Goal: Task Accomplishment & Management: Use online tool/utility

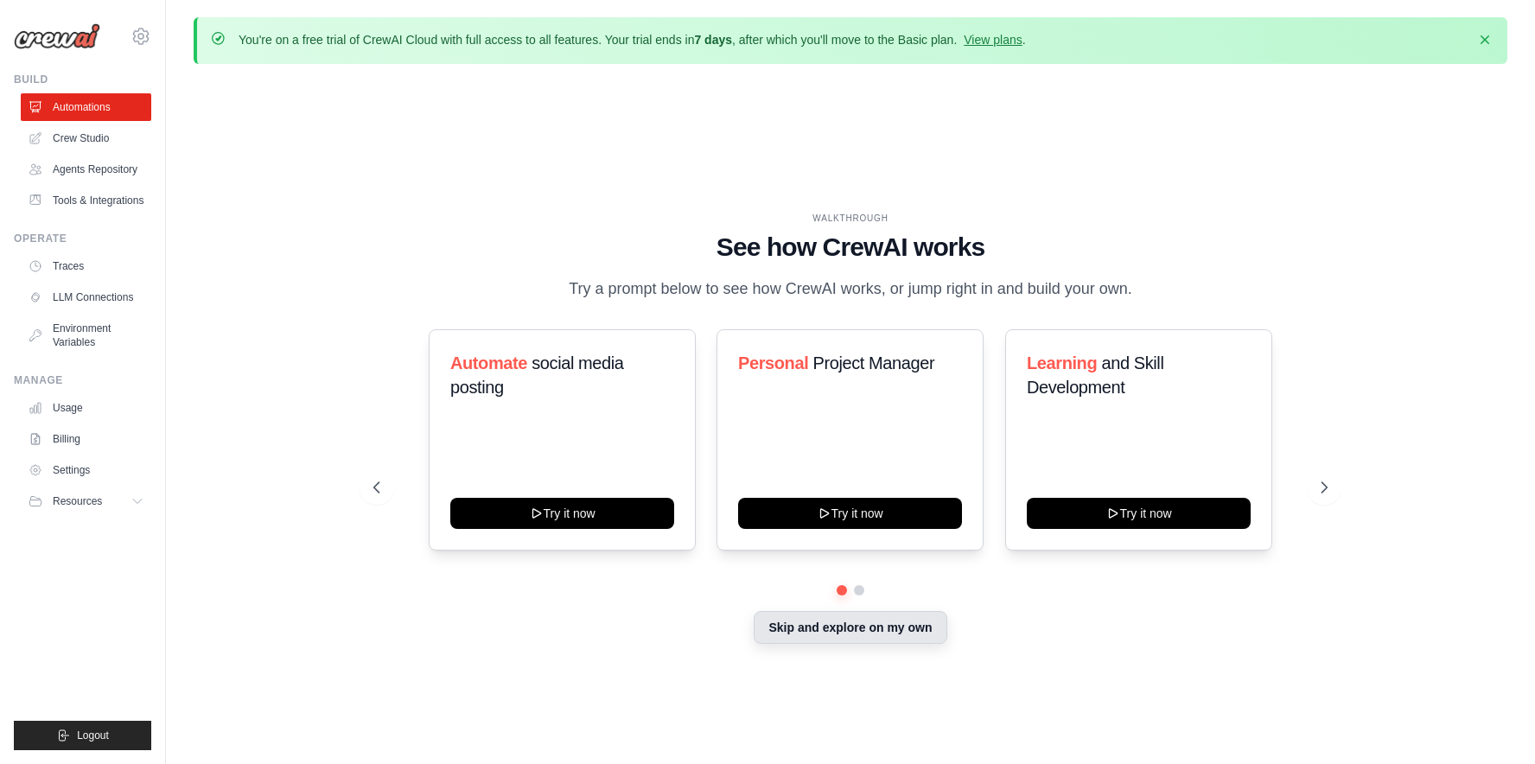
click at [843, 627] on button "Skip and explore on my own" at bounding box center [850, 627] width 193 height 33
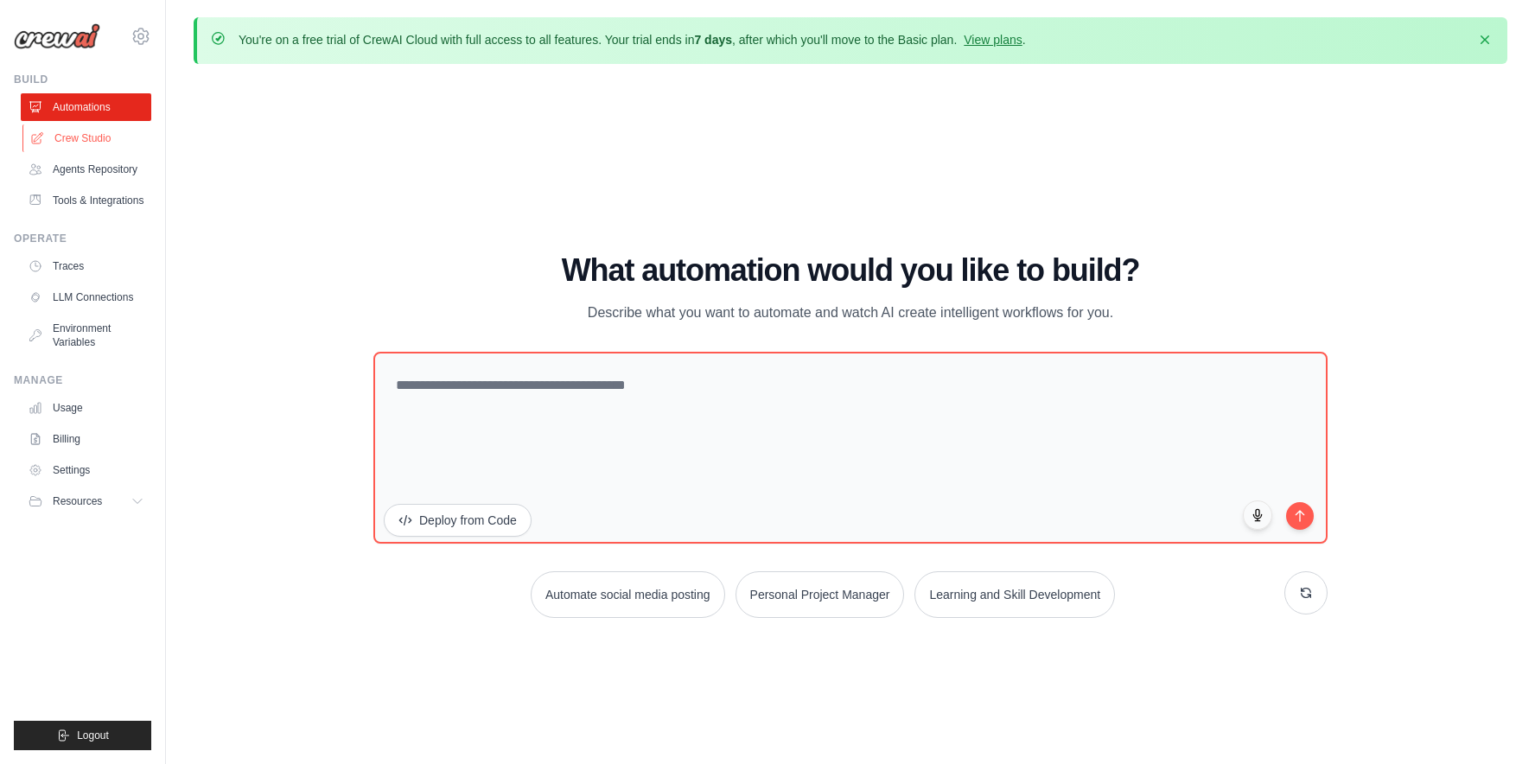
click at [86, 137] on link "Crew Studio" at bounding box center [87, 138] width 131 height 28
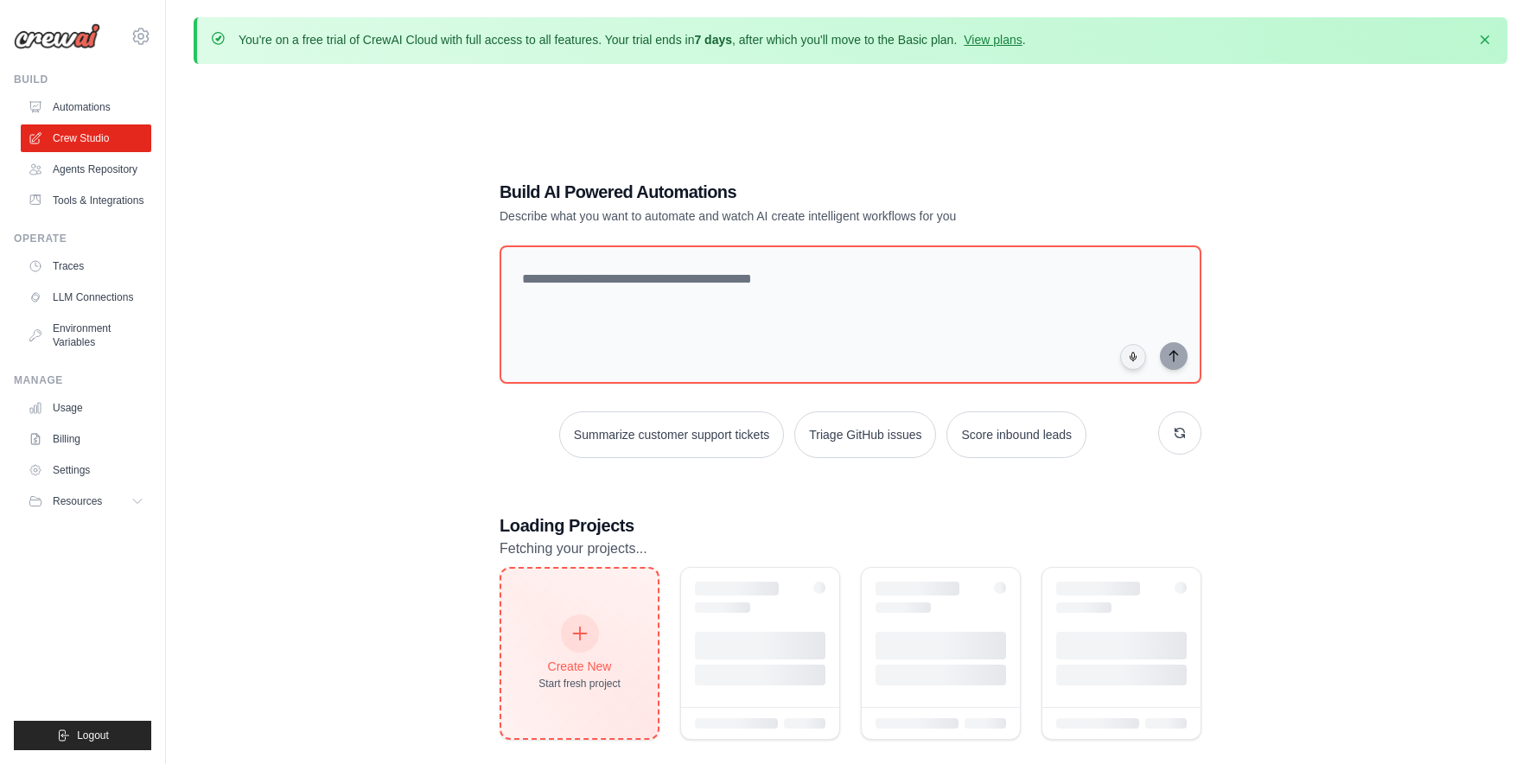
click at [581, 635] on icon at bounding box center [580, 633] width 19 height 19
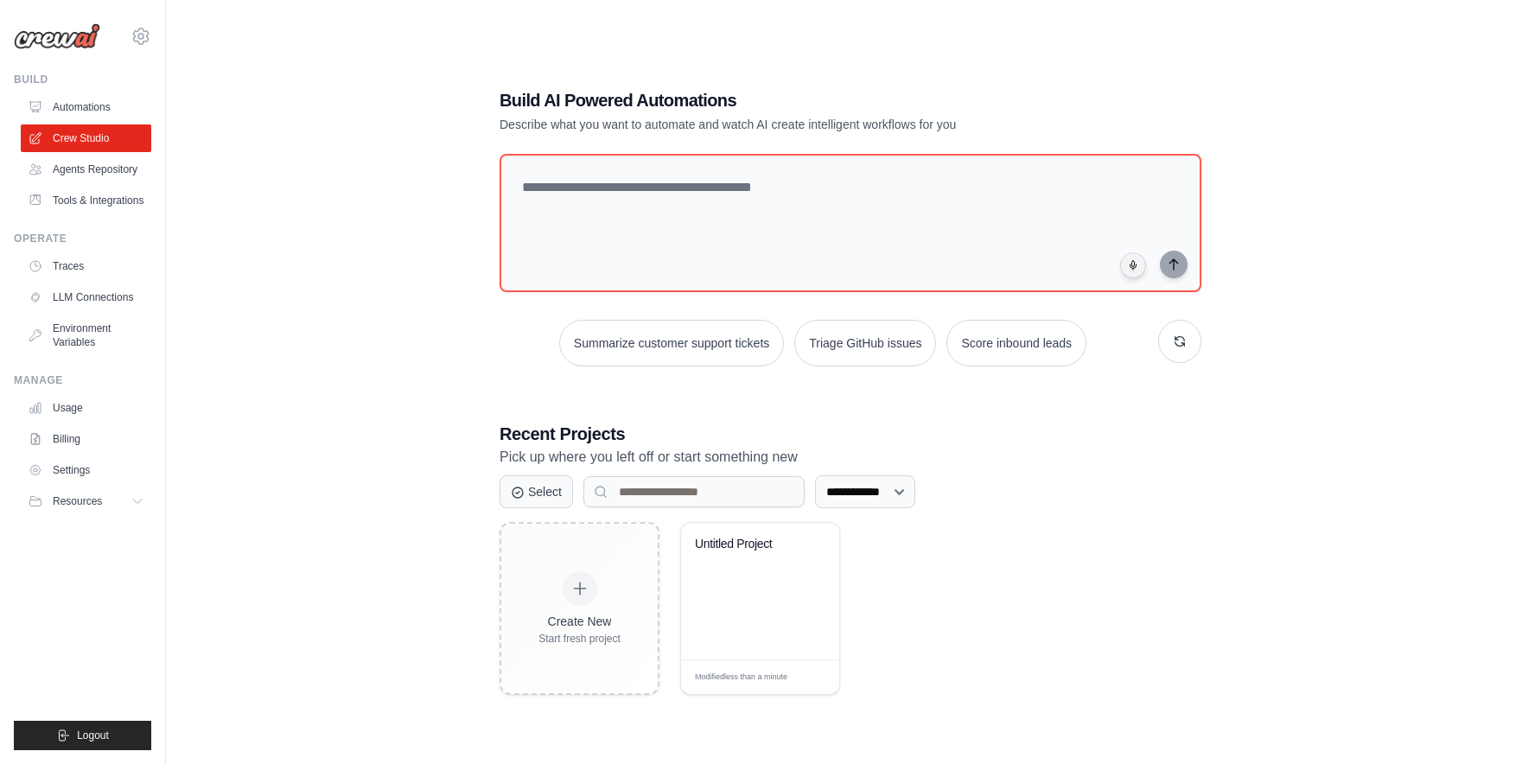
scroll to position [94, 0]
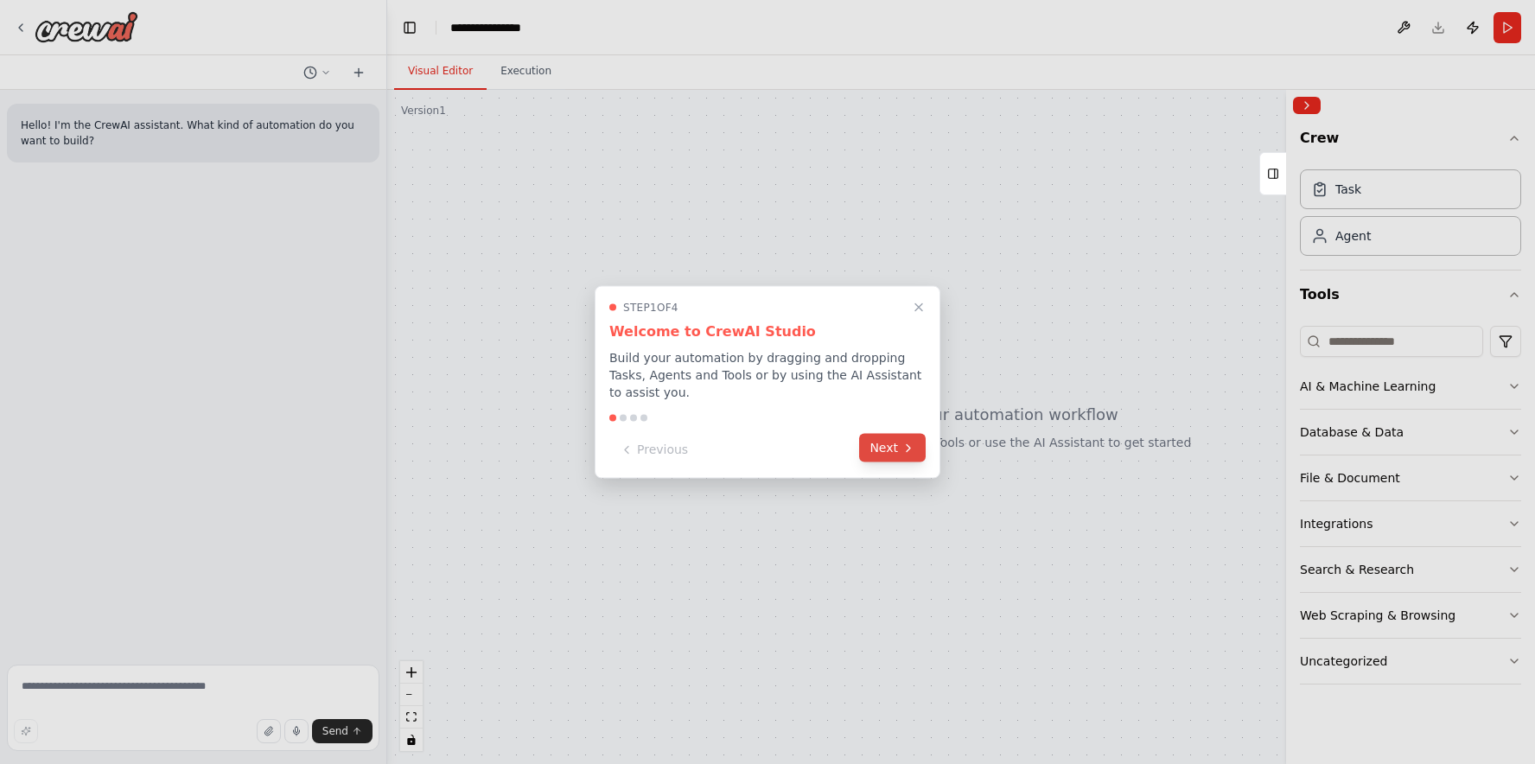
click at [893, 452] on button "Next" at bounding box center [892, 448] width 67 height 29
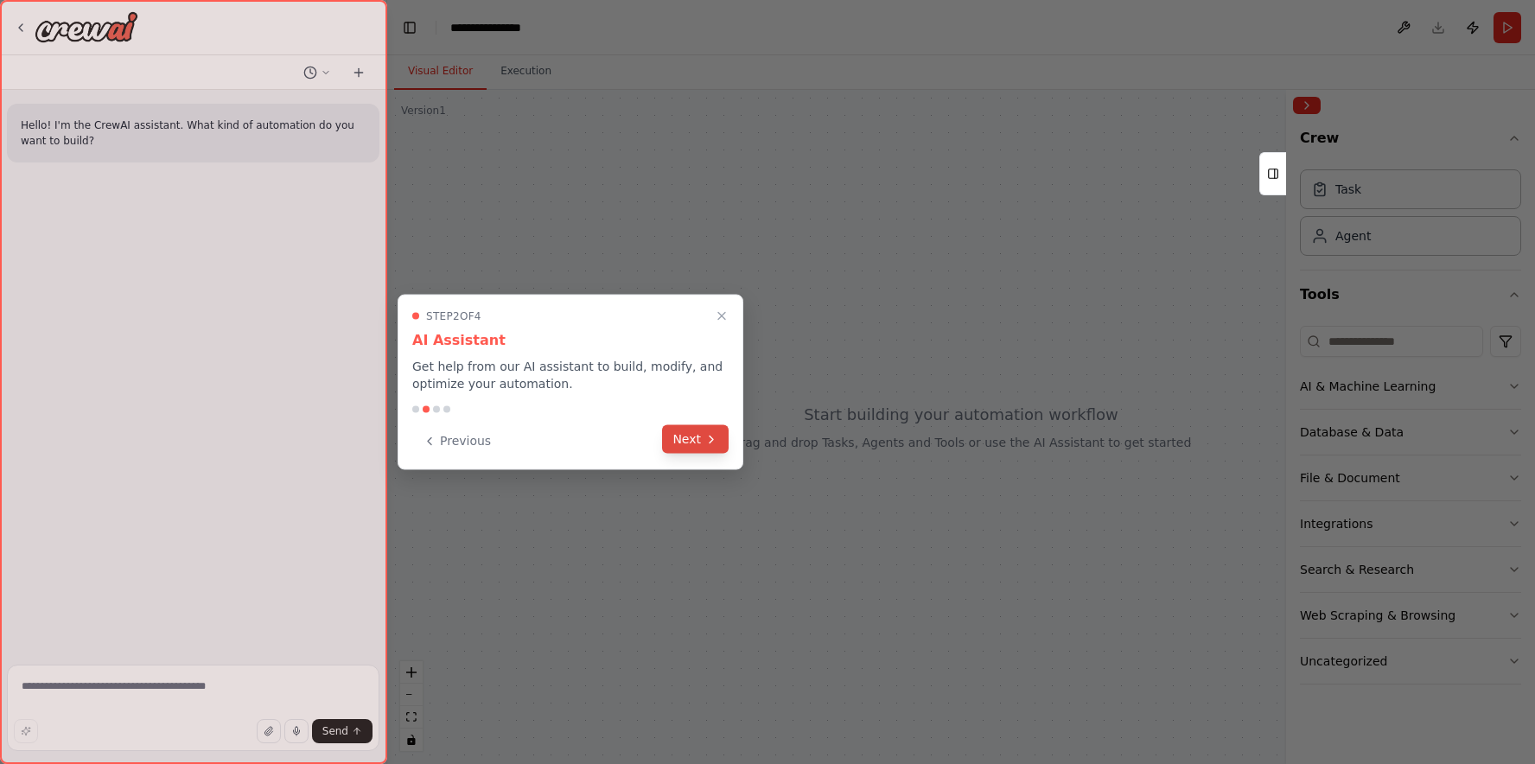
click at [671, 435] on button "Next" at bounding box center [695, 439] width 67 height 29
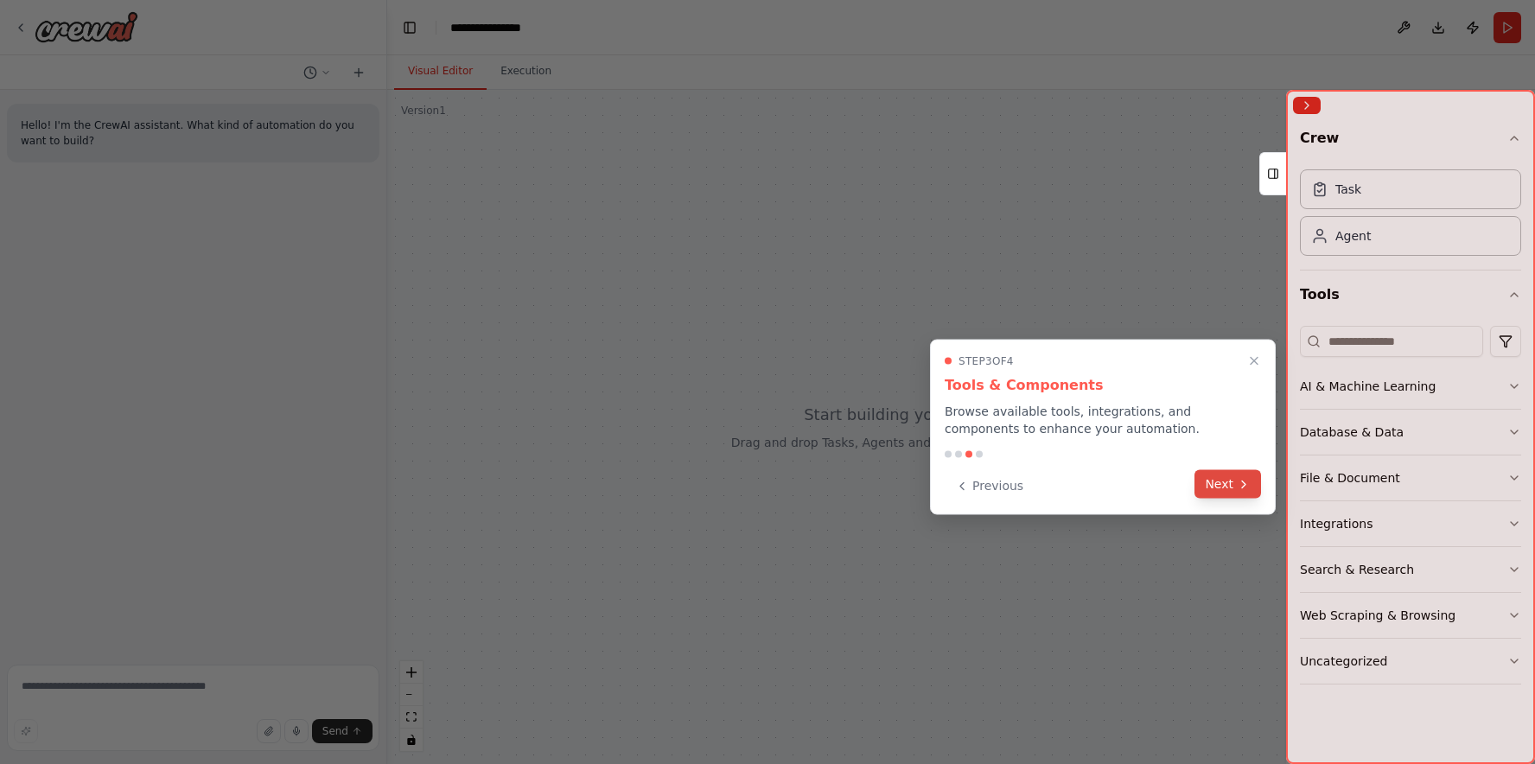
click at [1232, 482] on button "Next" at bounding box center [1228, 484] width 67 height 29
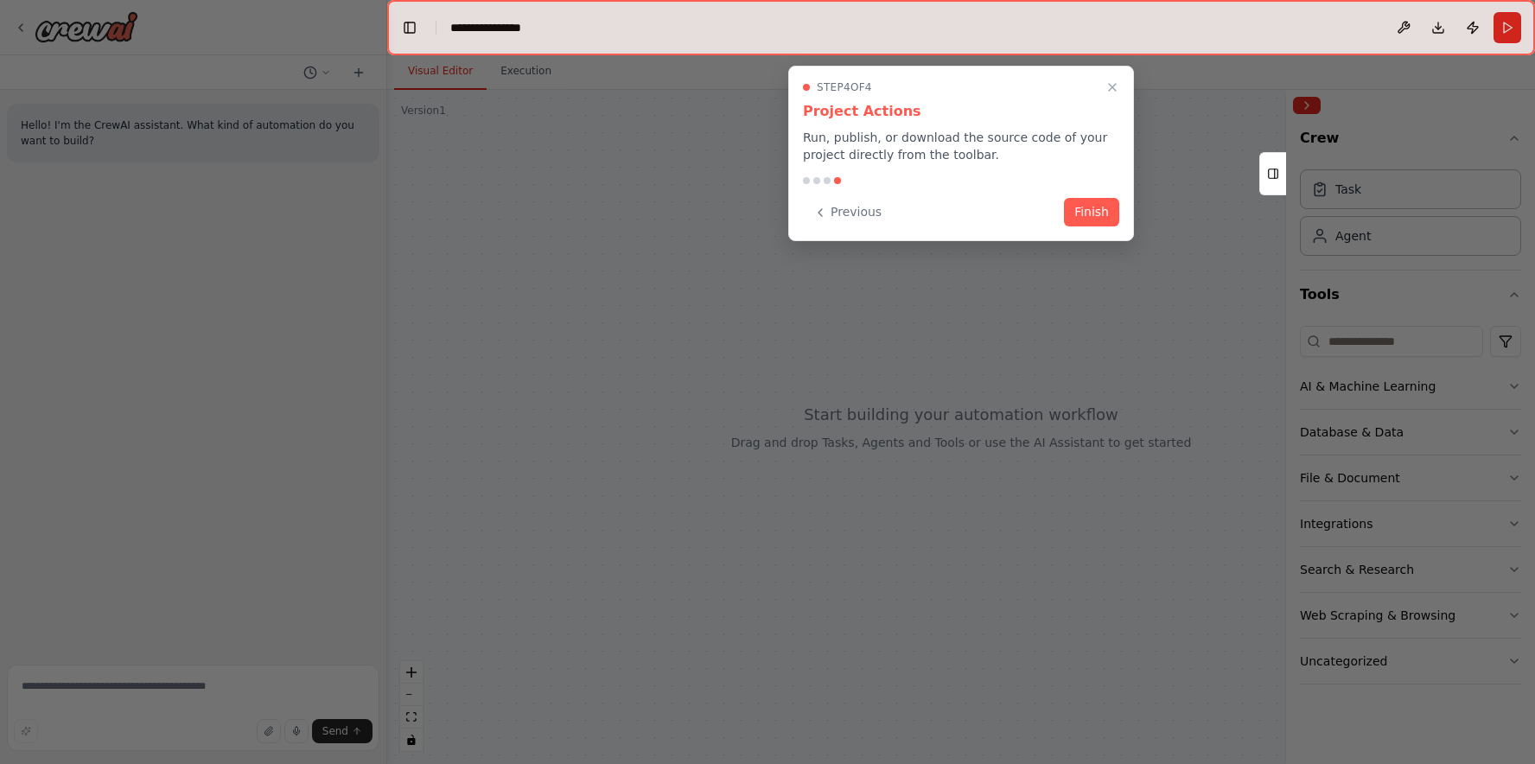
click at [1086, 194] on div "Step 4 of 4 Project Actions Run, publish, or download the source code of your p…" at bounding box center [961, 153] width 346 height 175
click at [1096, 222] on button "Finish" at bounding box center [1091, 210] width 55 height 29
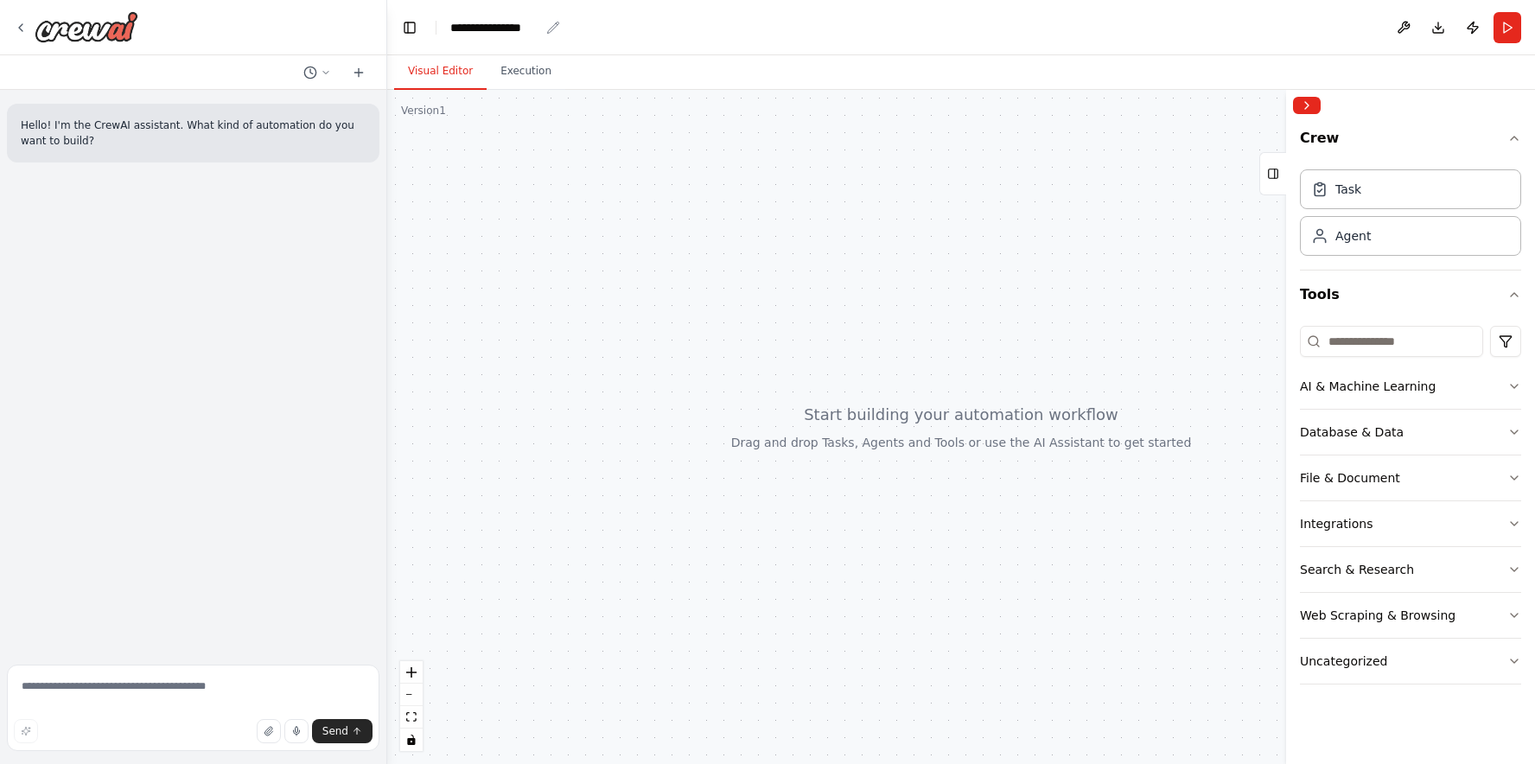
click at [473, 25] on div "**********" at bounding box center [494, 27] width 89 height 17
click at [1518, 386] on icon "button" at bounding box center [1515, 387] width 14 height 14
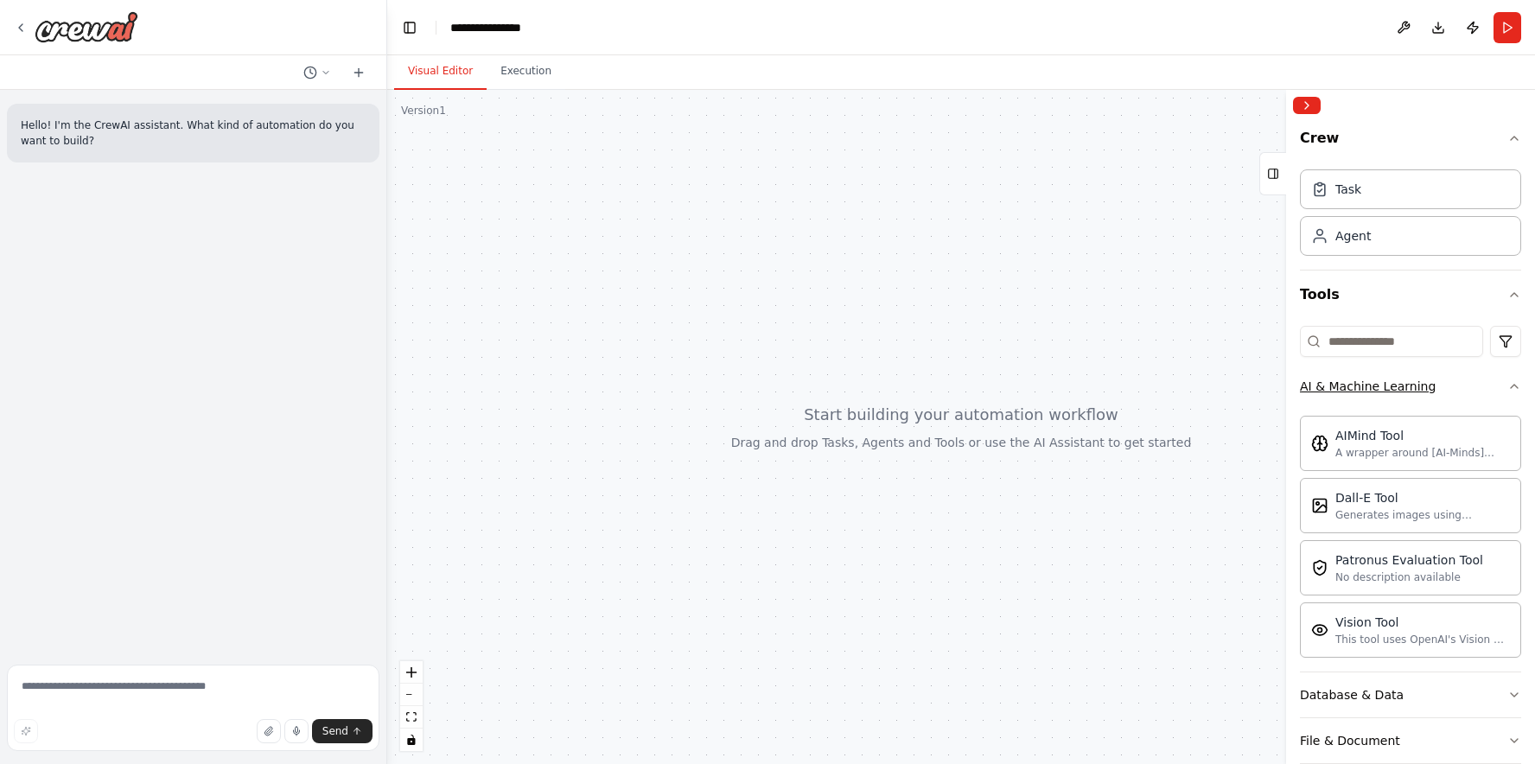
click at [1518, 386] on icon "button" at bounding box center [1515, 387] width 14 height 14
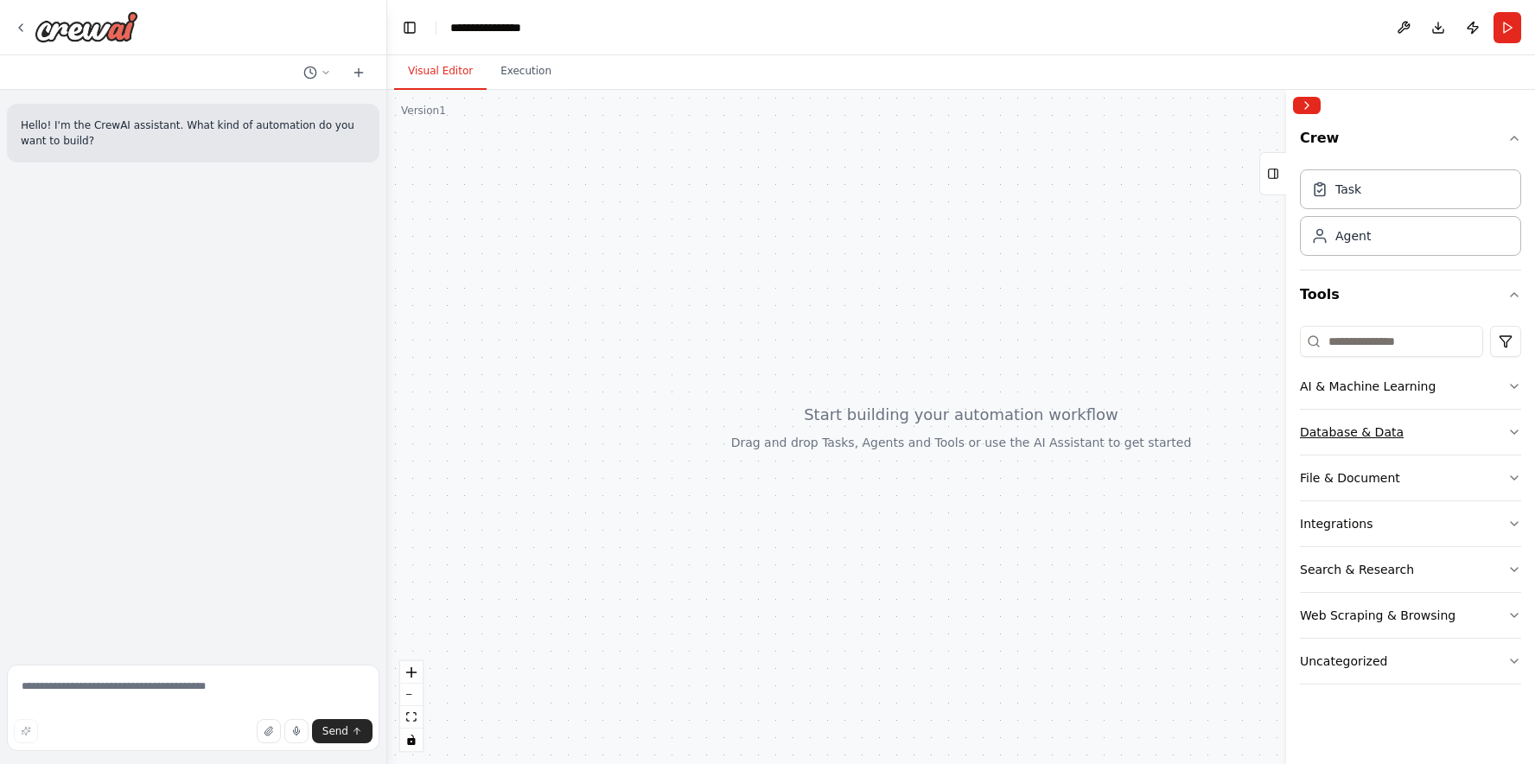
click at [1512, 431] on icon "button" at bounding box center [1514, 432] width 7 height 3
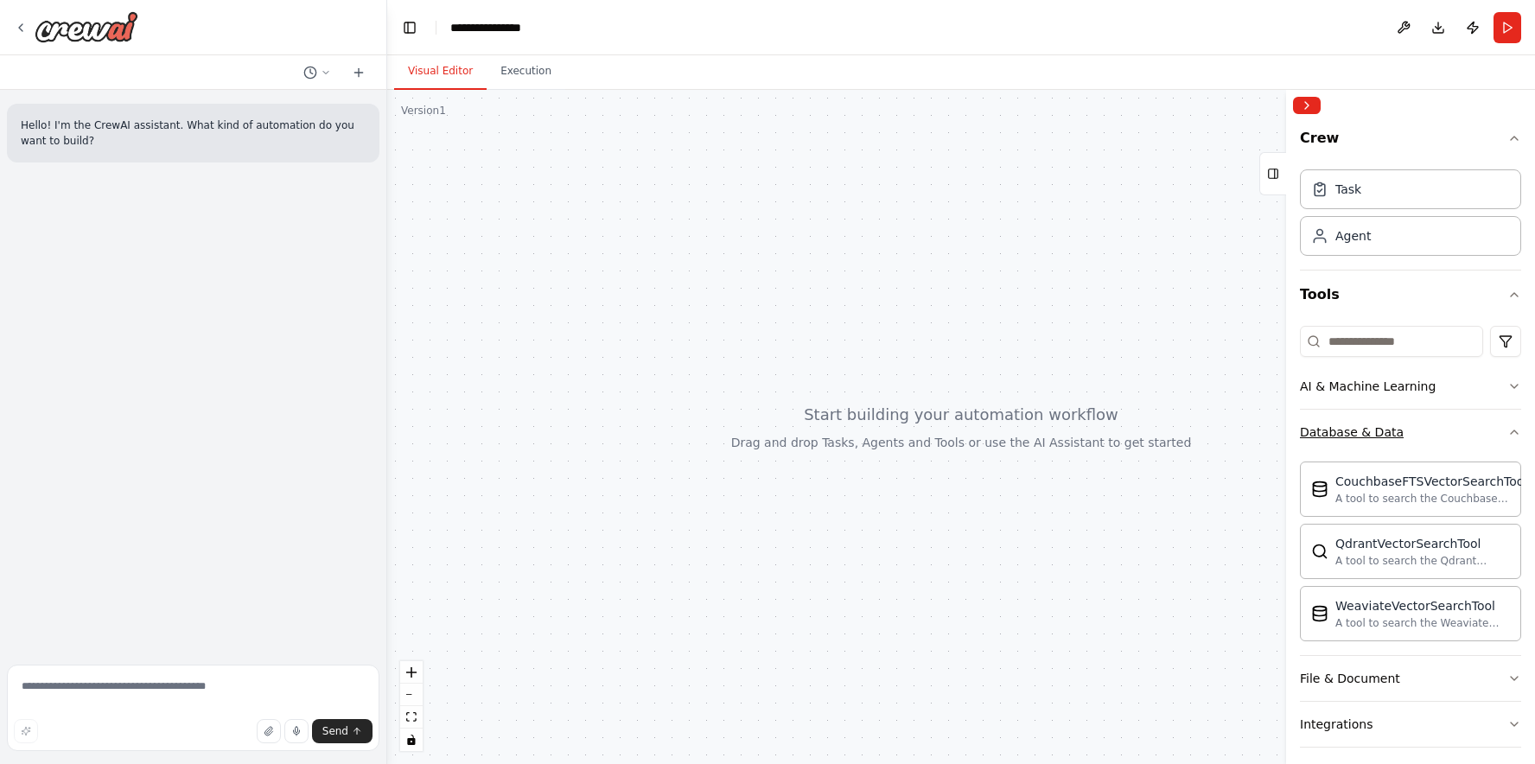
click at [1512, 431] on icon "button" at bounding box center [1515, 432] width 14 height 14
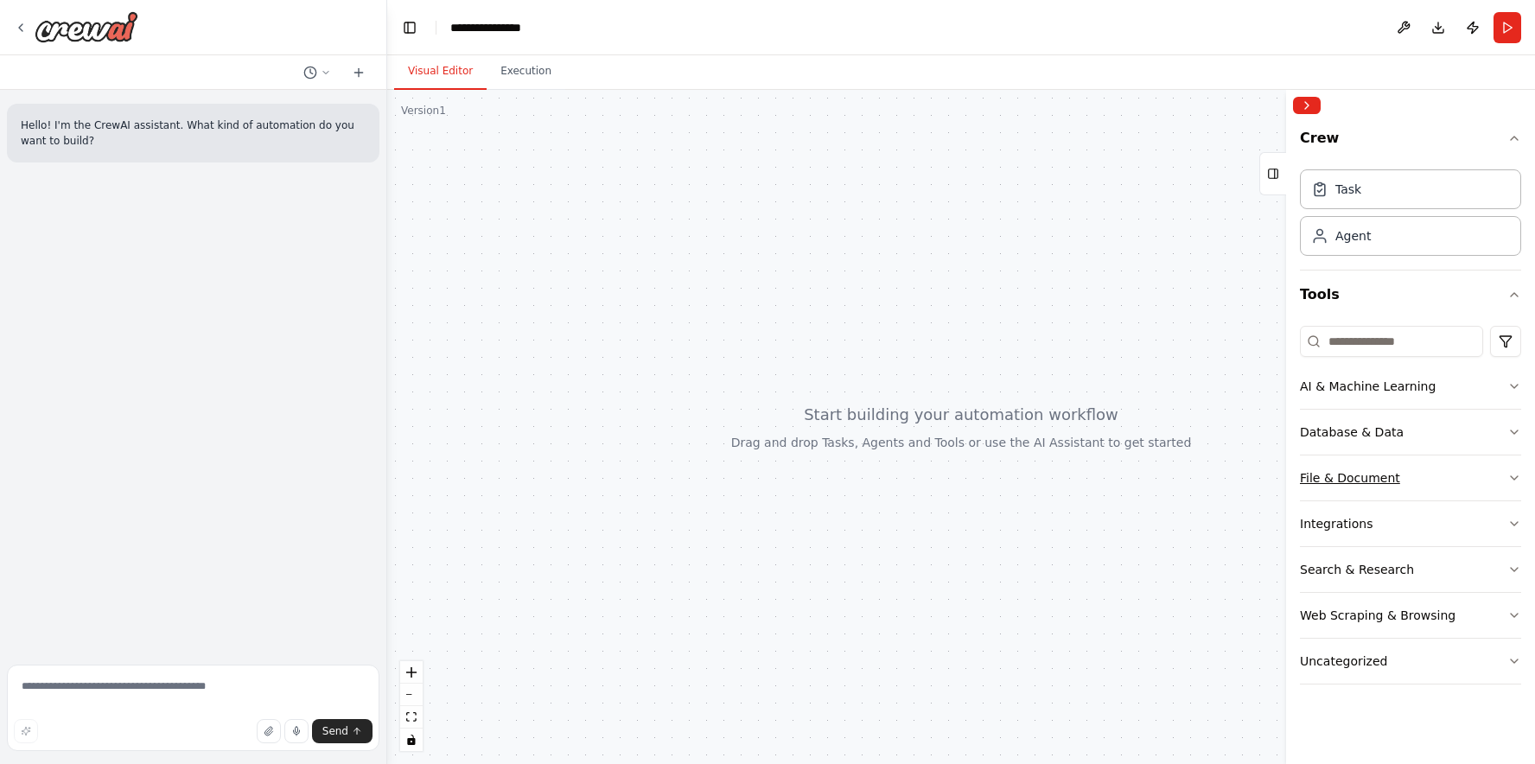
click at [1509, 476] on icon "button" at bounding box center [1515, 478] width 14 height 14
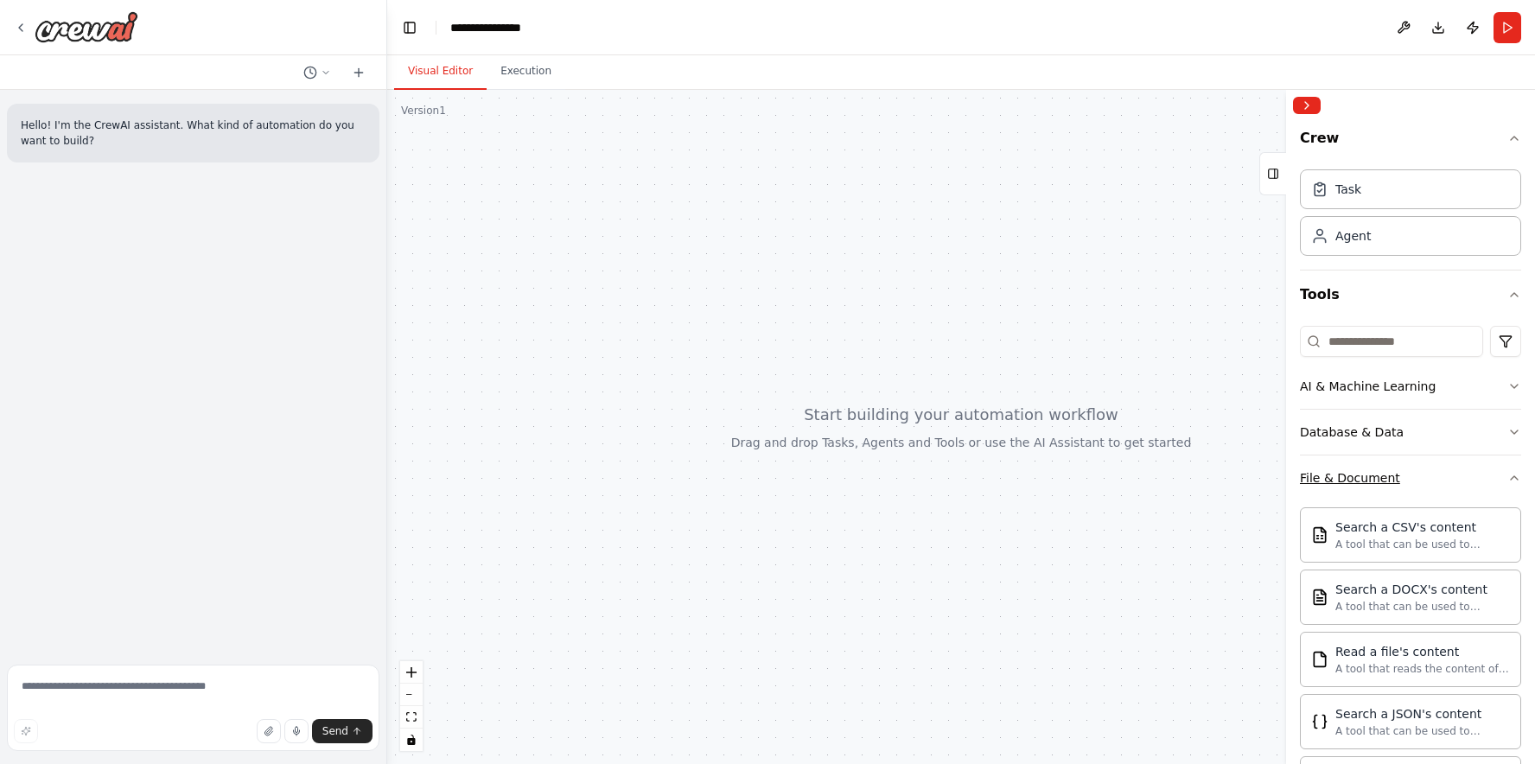
click at [1509, 476] on icon "button" at bounding box center [1515, 478] width 14 height 14
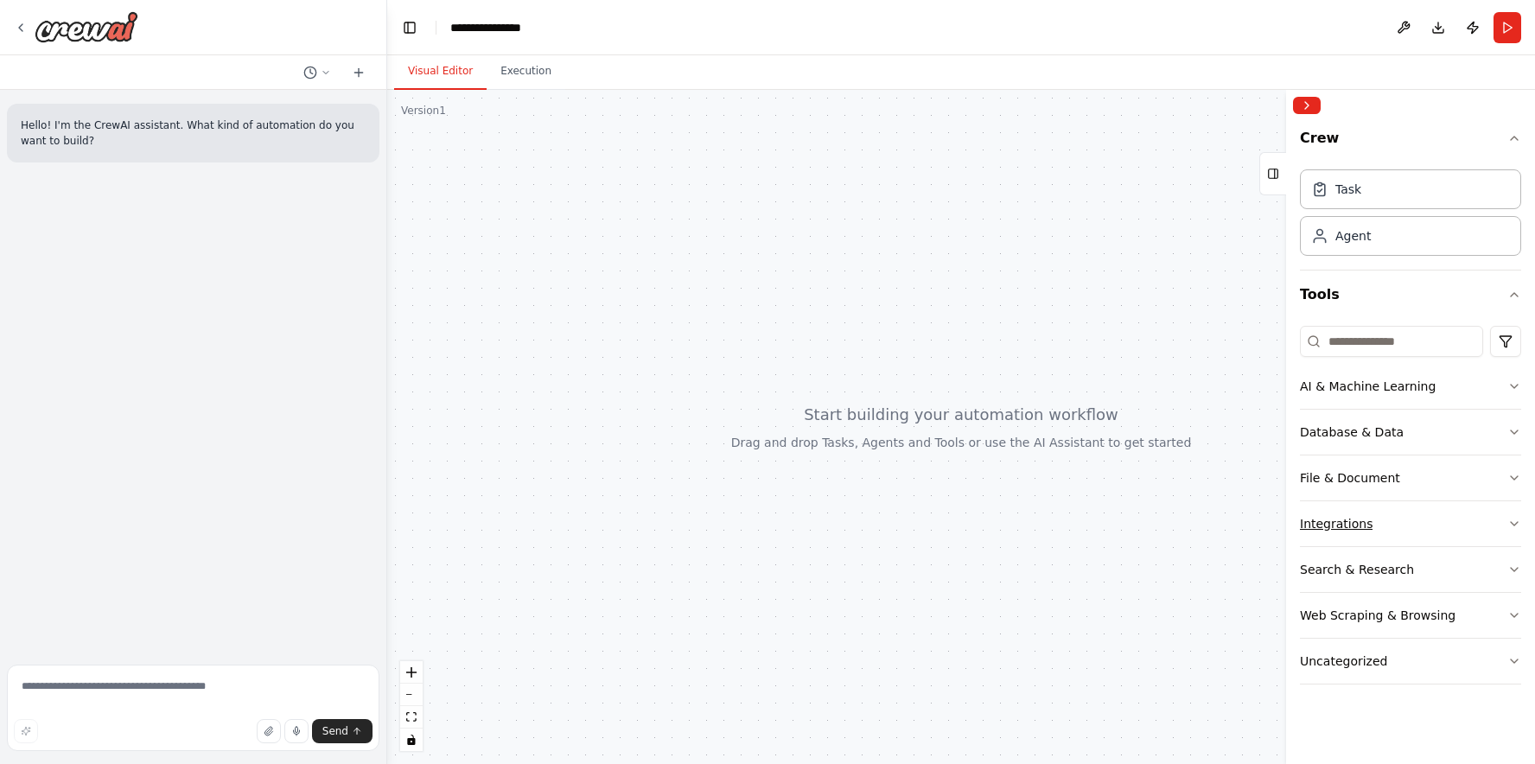
click at [1516, 523] on icon "button" at bounding box center [1514, 523] width 7 height 3
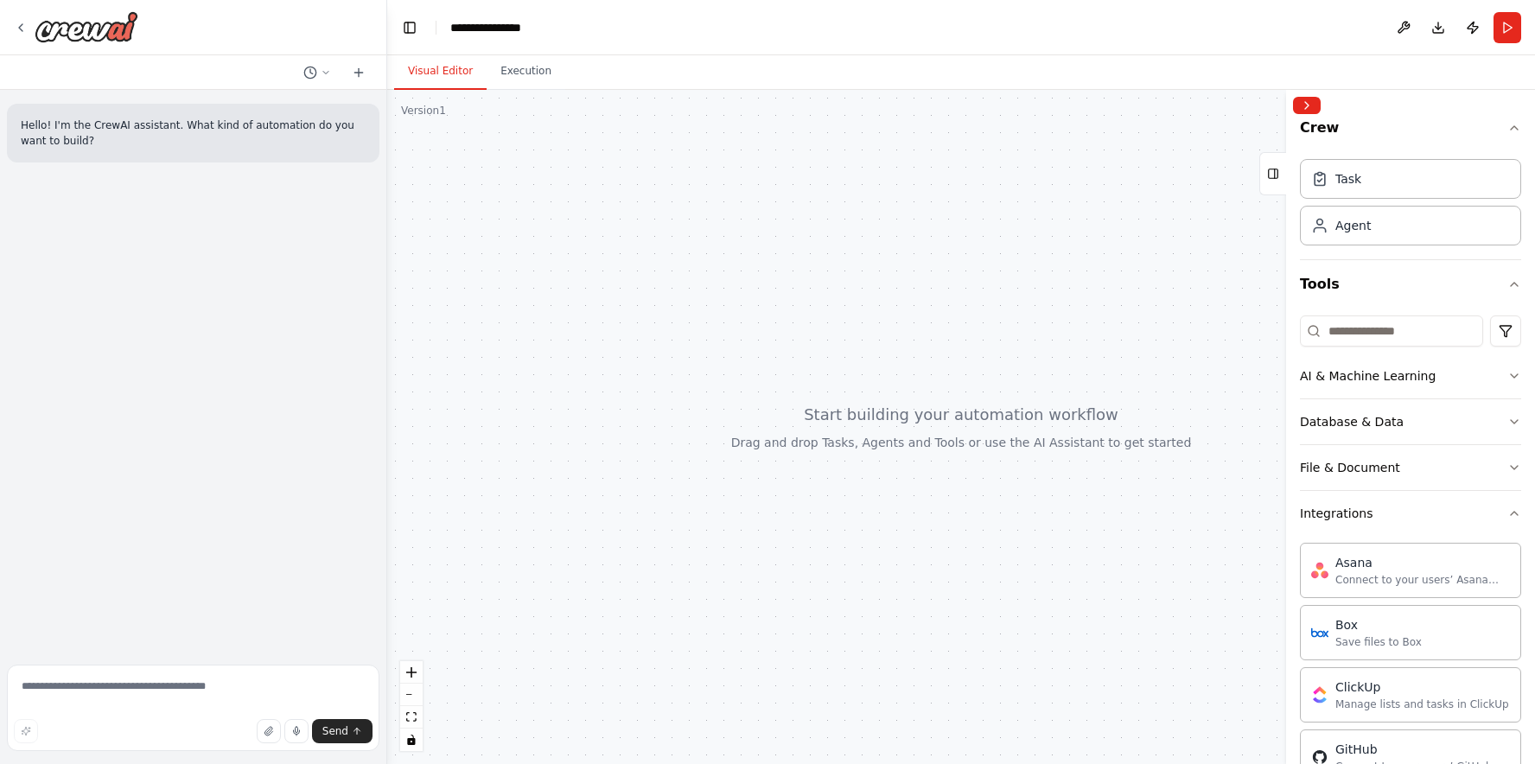
scroll to position [3, 0]
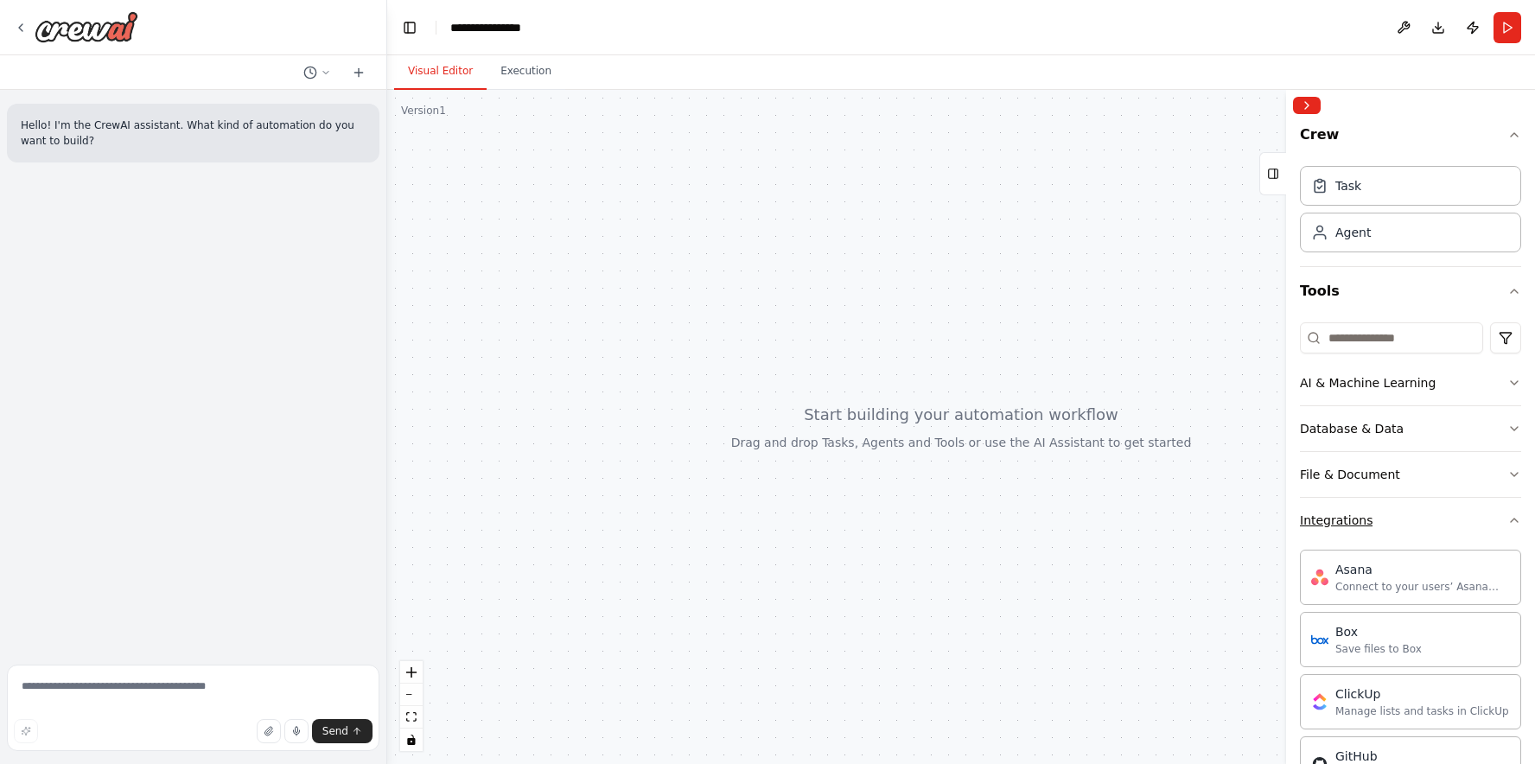
click at [1516, 524] on icon "button" at bounding box center [1515, 521] width 14 height 14
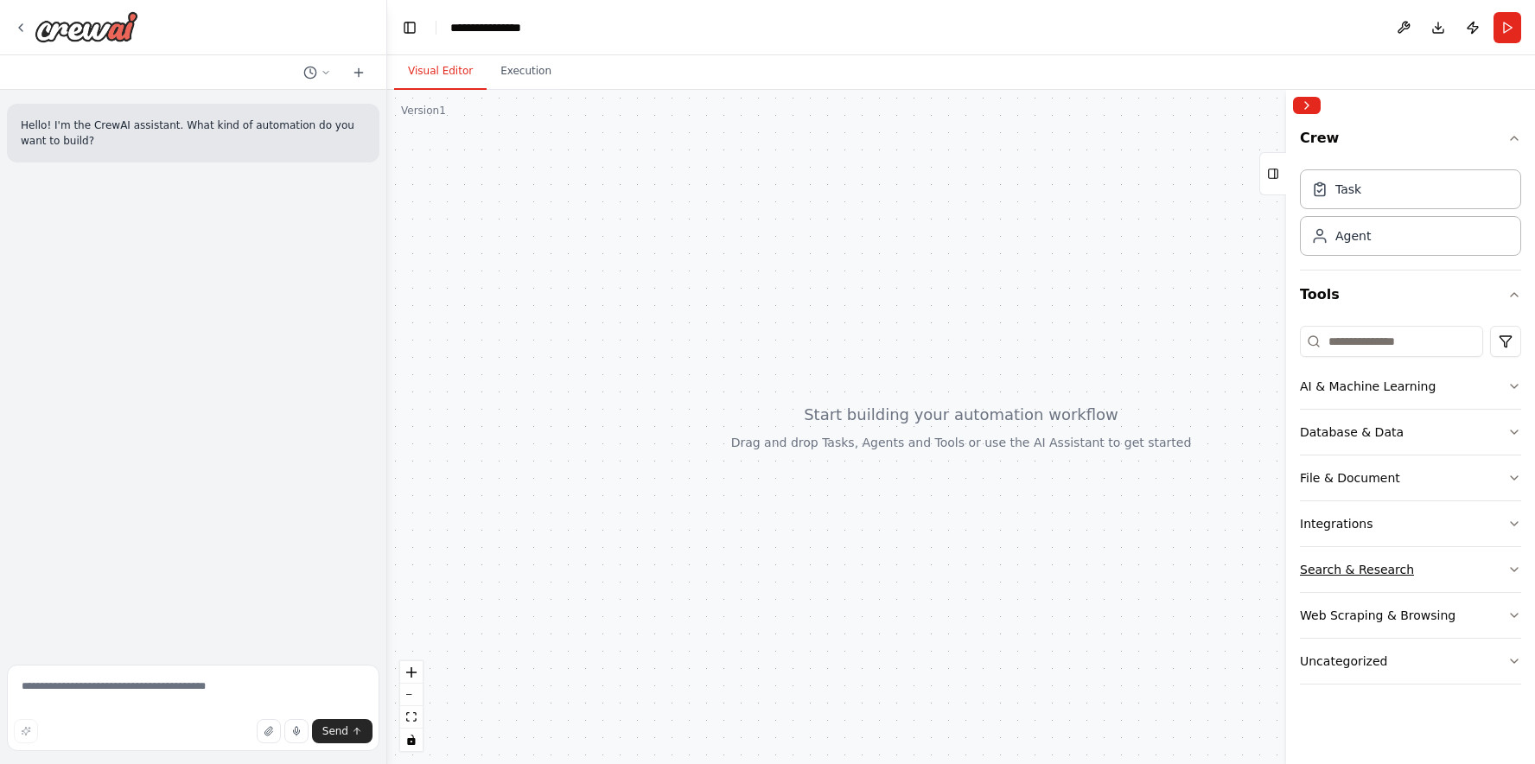
click at [1512, 569] on icon "button" at bounding box center [1514, 569] width 7 height 3
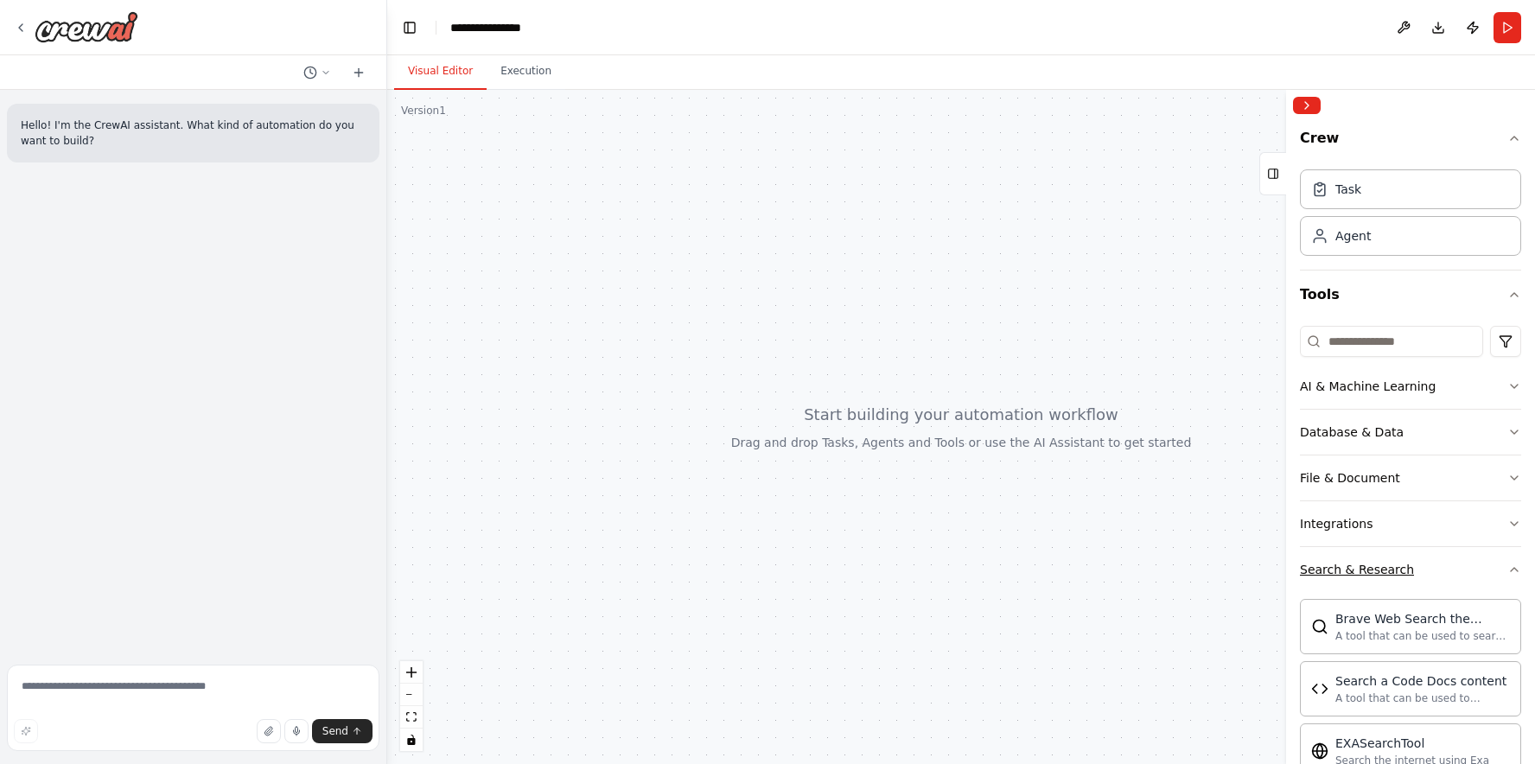
click at [1512, 569] on icon "button" at bounding box center [1515, 570] width 14 height 14
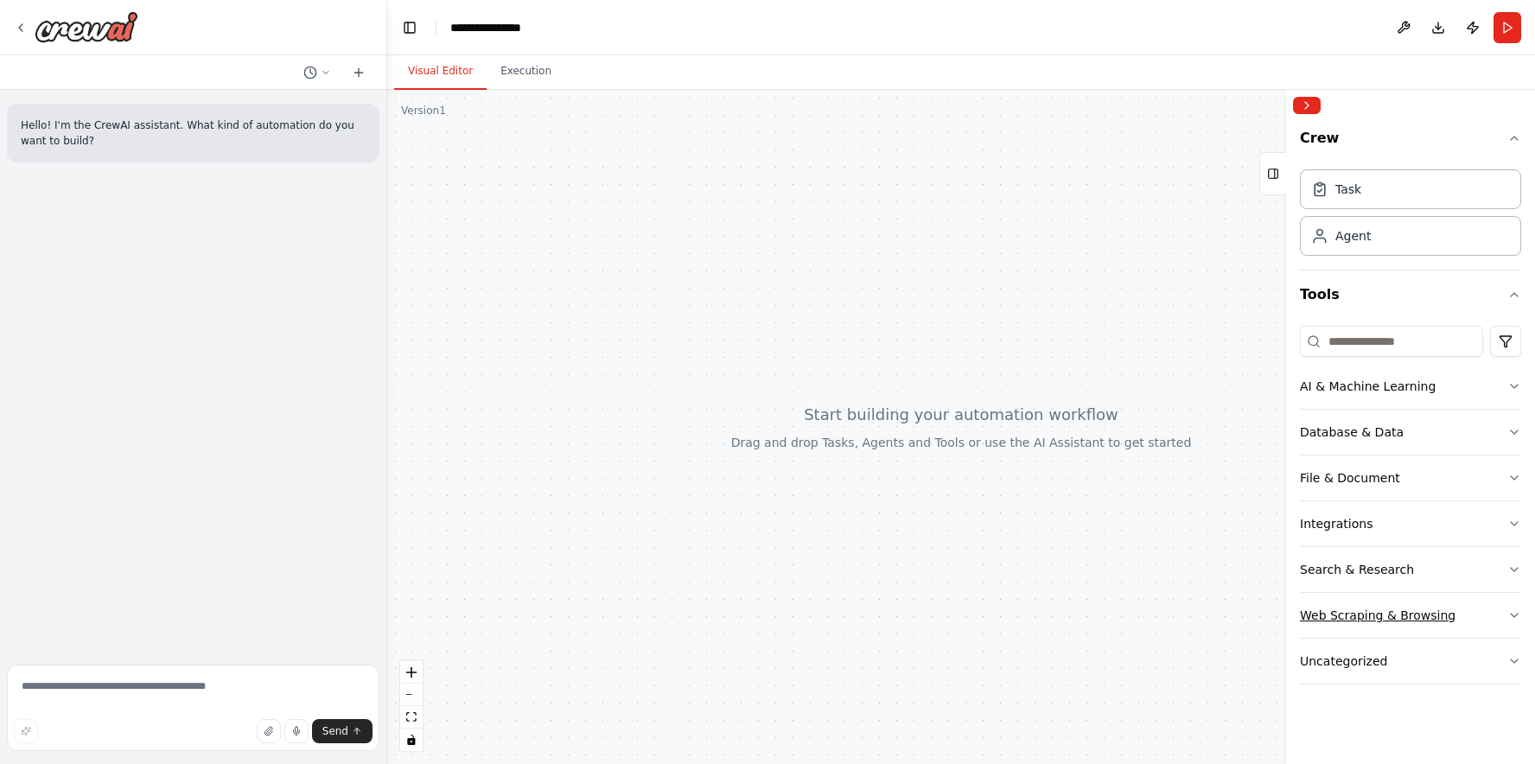
click at [1516, 611] on icon "button" at bounding box center [1515, 616] width 14 height 14
click at [1517, 658] on icon "button" at bounding box center [1515, 661] width 14 height 14
click at [531, 73] on button "Execution" at bounding box center [526, 72] width 79 height 36
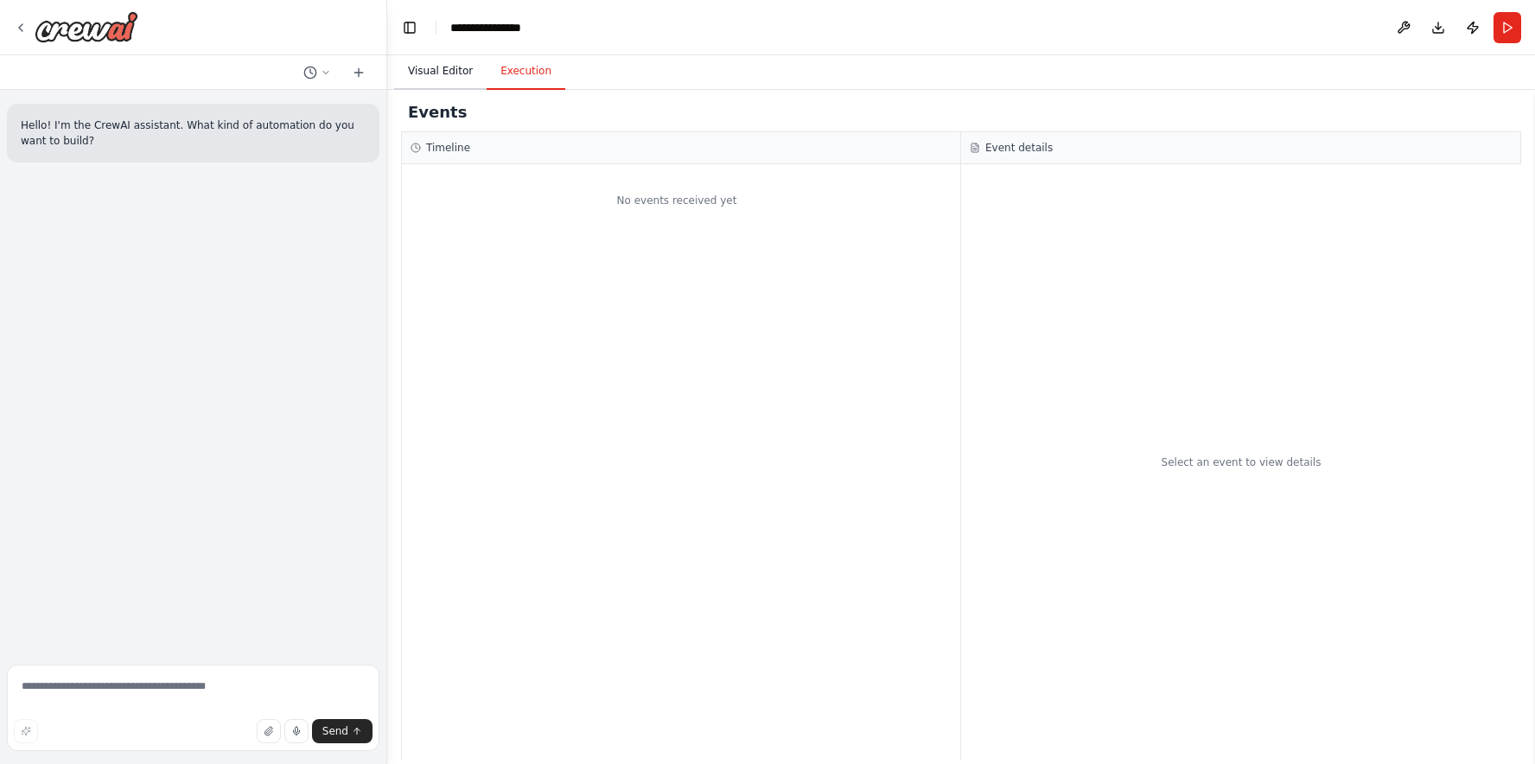
click at [451, 73] on button "Visual Editor" at bounding box center [440, 72] width 93 height 36
click at [530, 73] on button "Execution" at bounding box center [526, 72] width 79 height 36
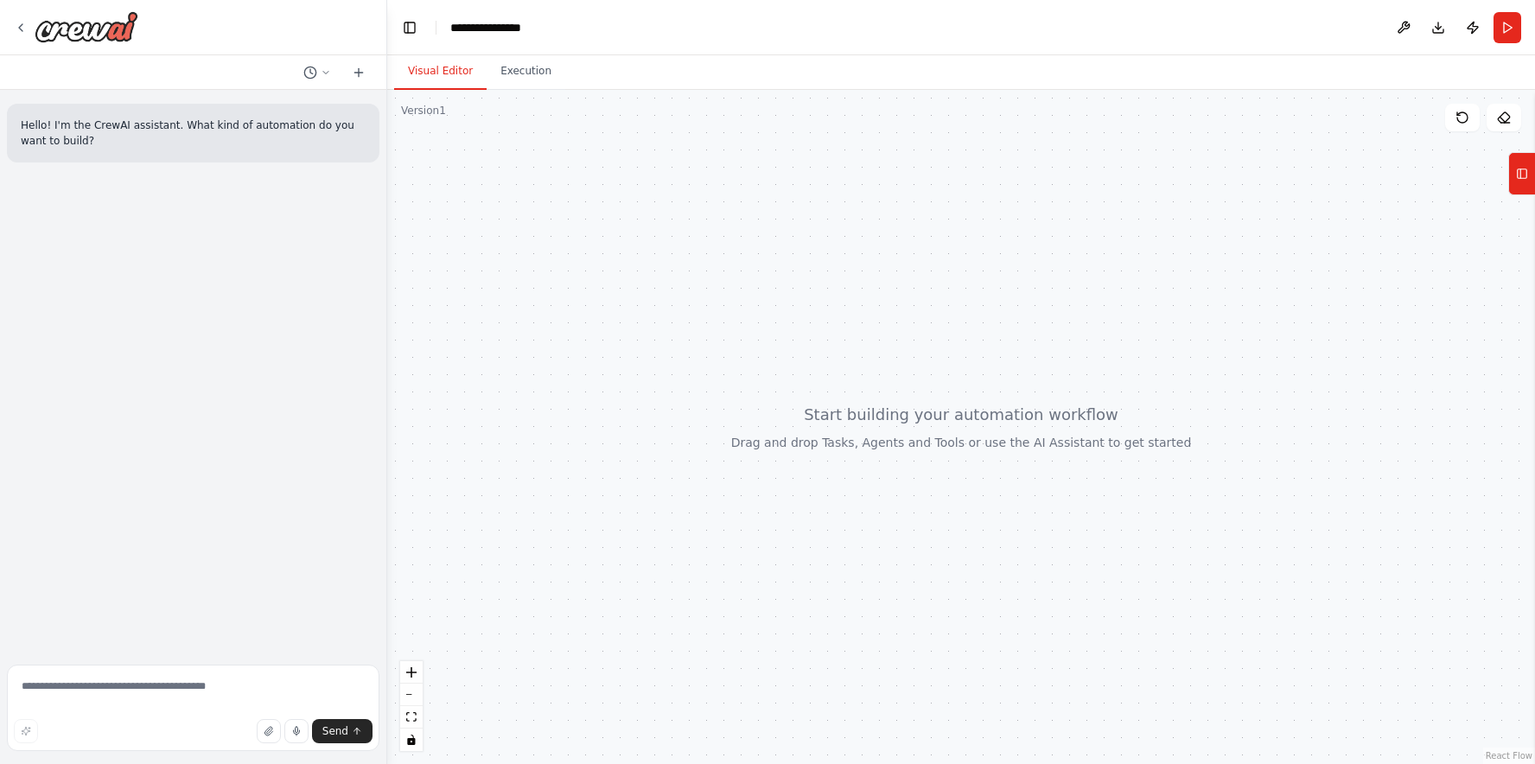
click at [433, 73] on button "Visual Editor" at bounding box center [440, 72] width 93 height 36
click at [527, 72] on button "Execution" at bounding box center [526, 72] width 79 height 36
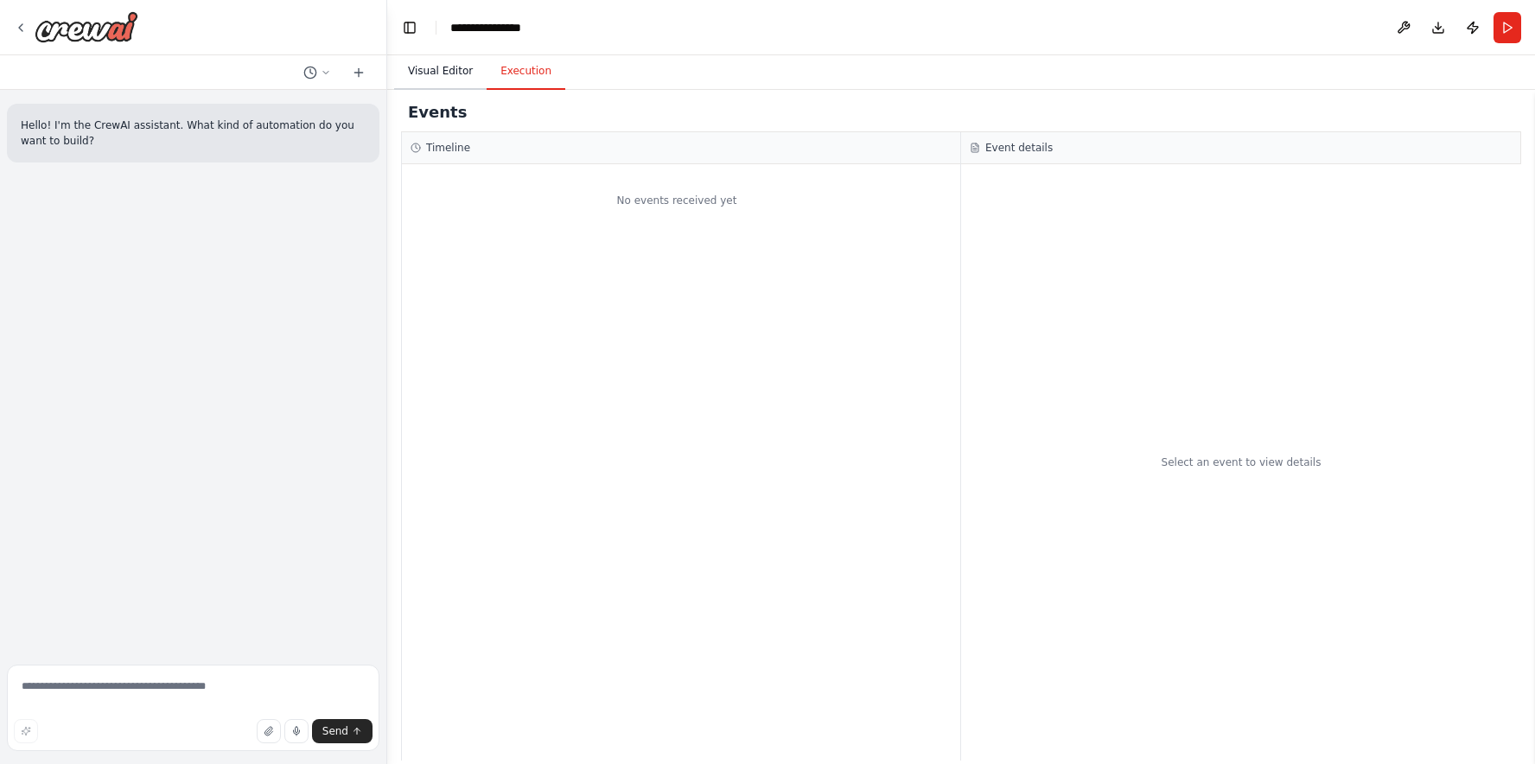
click at [449, 68] on button "Visual Editor" at bounding box center [440, 72] width 93 height 36
click at [526, 68] on button "Execution" at bounding box center [526, 72] width 79 height 36
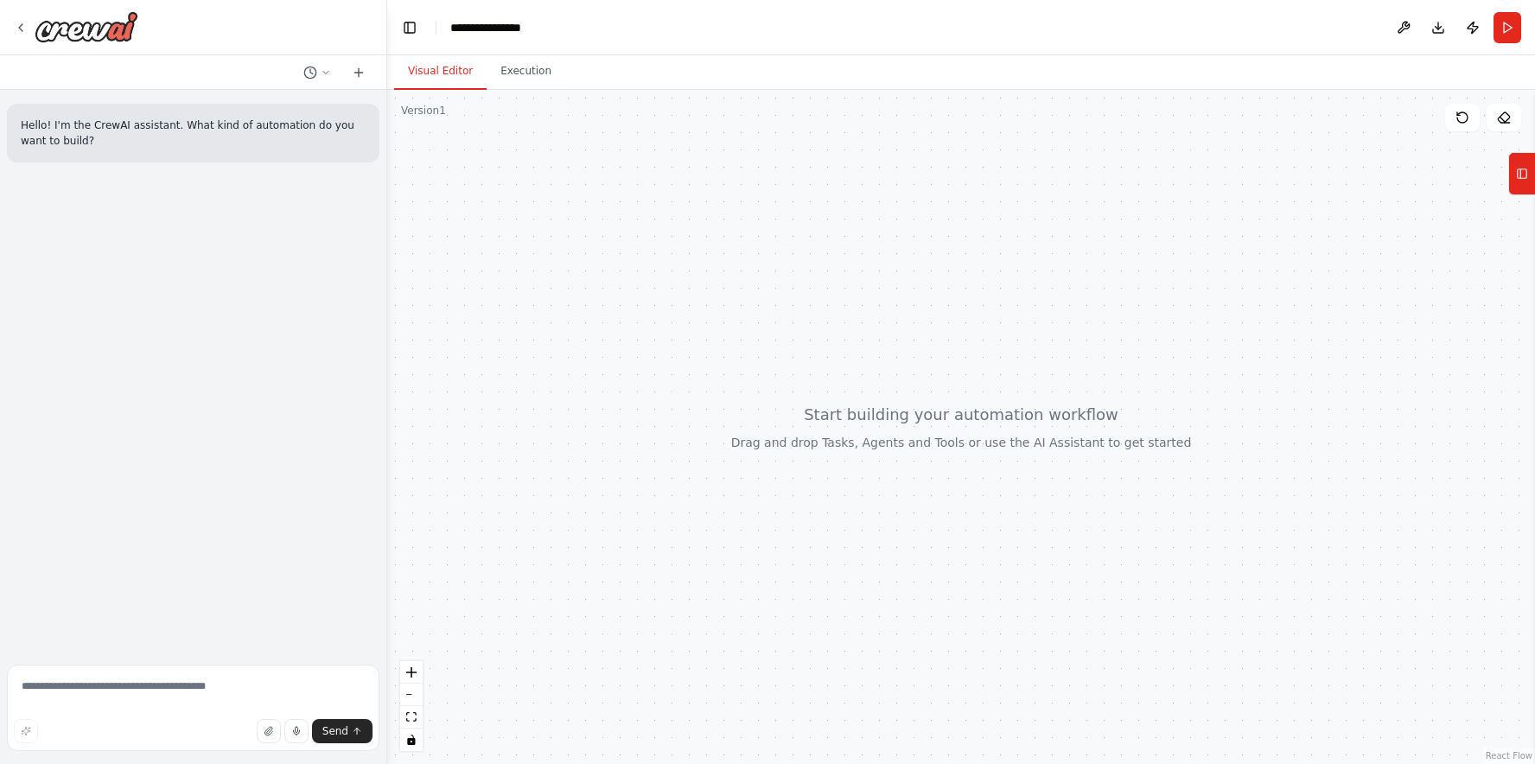
click at [430, 71] on button "Visual Editor" at bounding box center [440, 72] width 93 height 36
click at [528, 66] on button "Execution" at bounding box center [526, 72] width 79 height 36
click at [454, 70] on button "Visual Editor" at bounding box center [440, 72] width 93 height 36
click at [541, 253] on div at bounding box center [961, 427] width 1148 height 674
click at [1528, 175] on button "Tools" at bounding box center [1522, 173] width 27 height 43
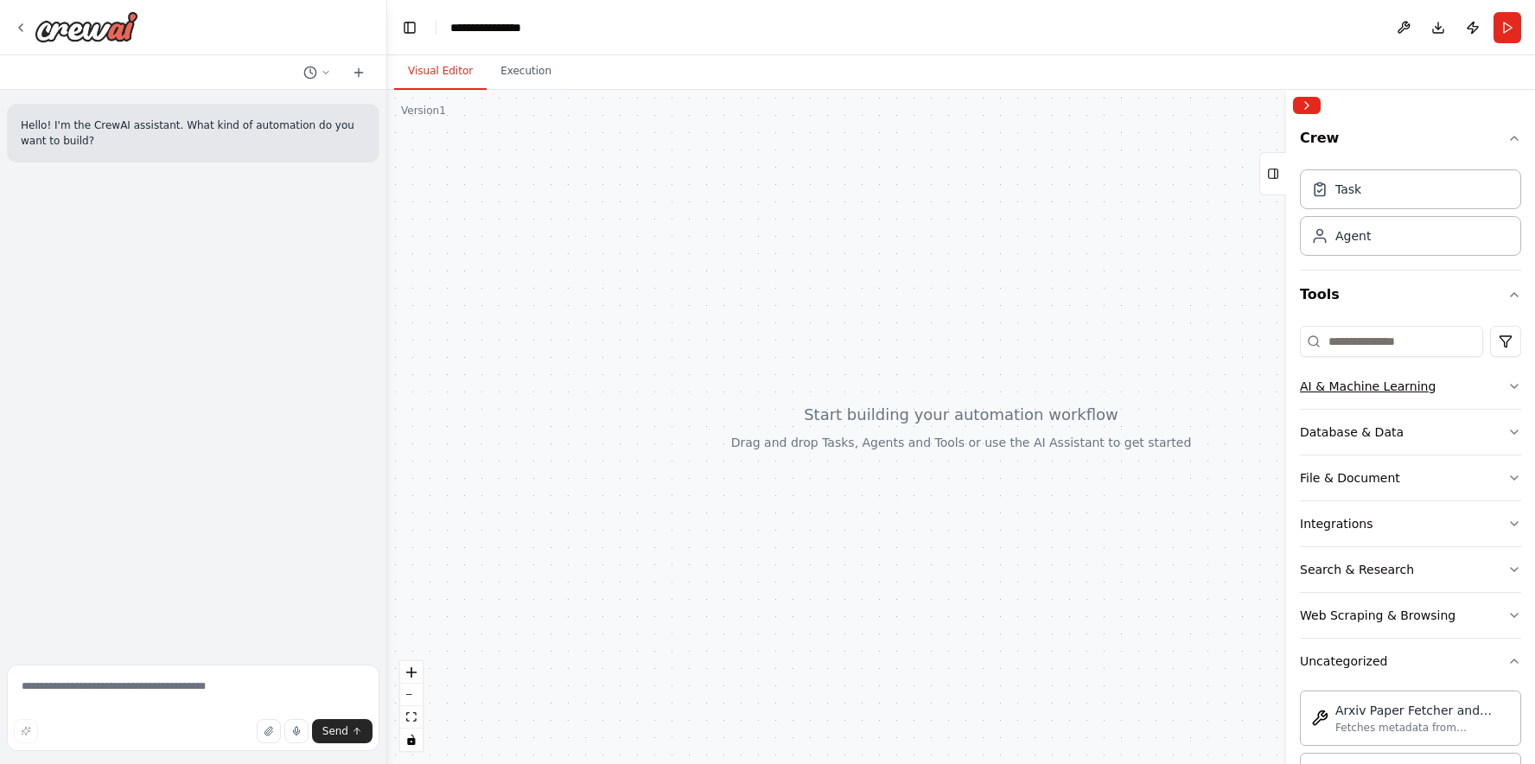
click at [1348, 390] on div "AI & Machine Learning" at bounding box center [1368, 386] width 136 height 17
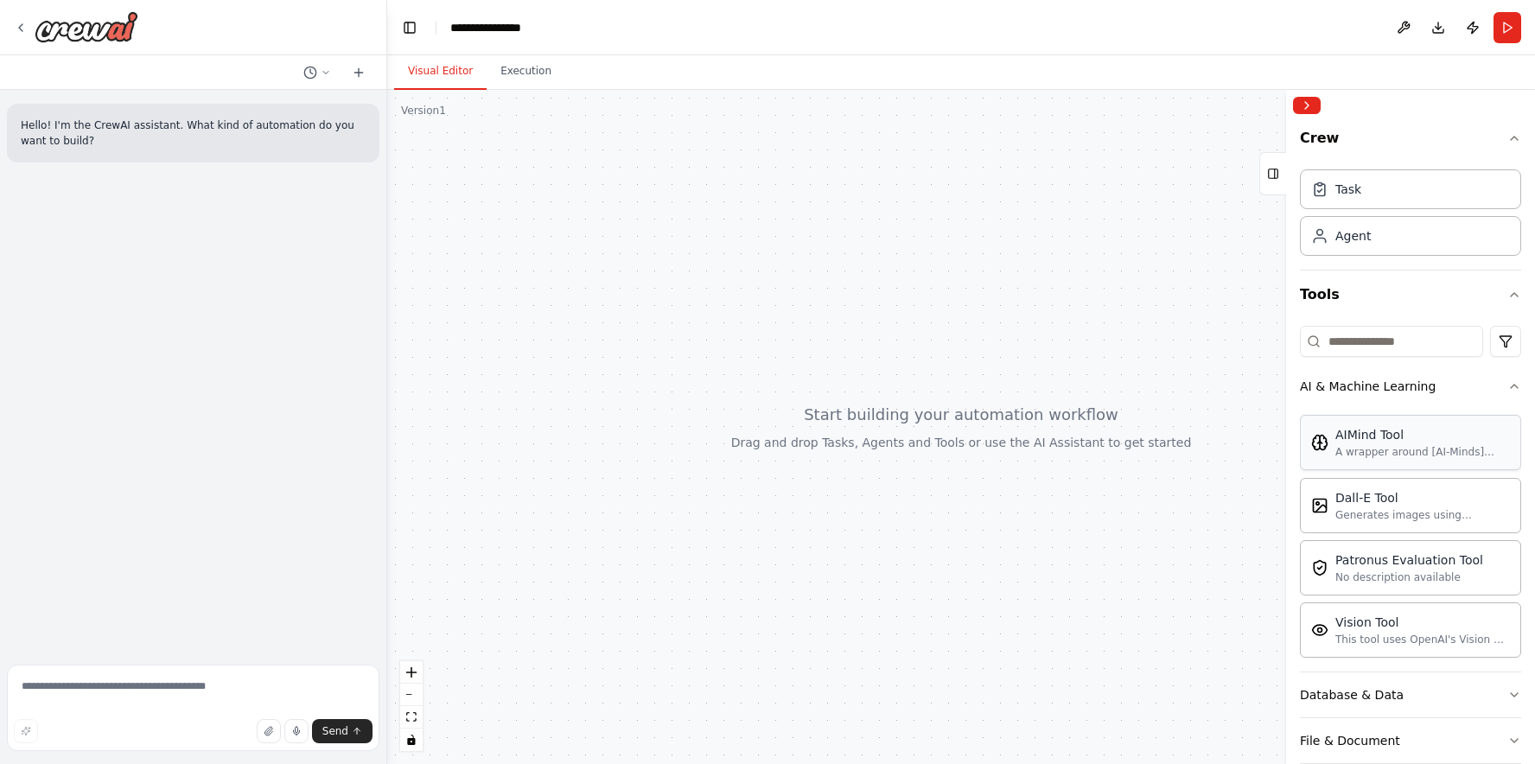
click at [1364, 441] on div "AIMind Tool" at bounding box center [1423, 434] width 175 height 17
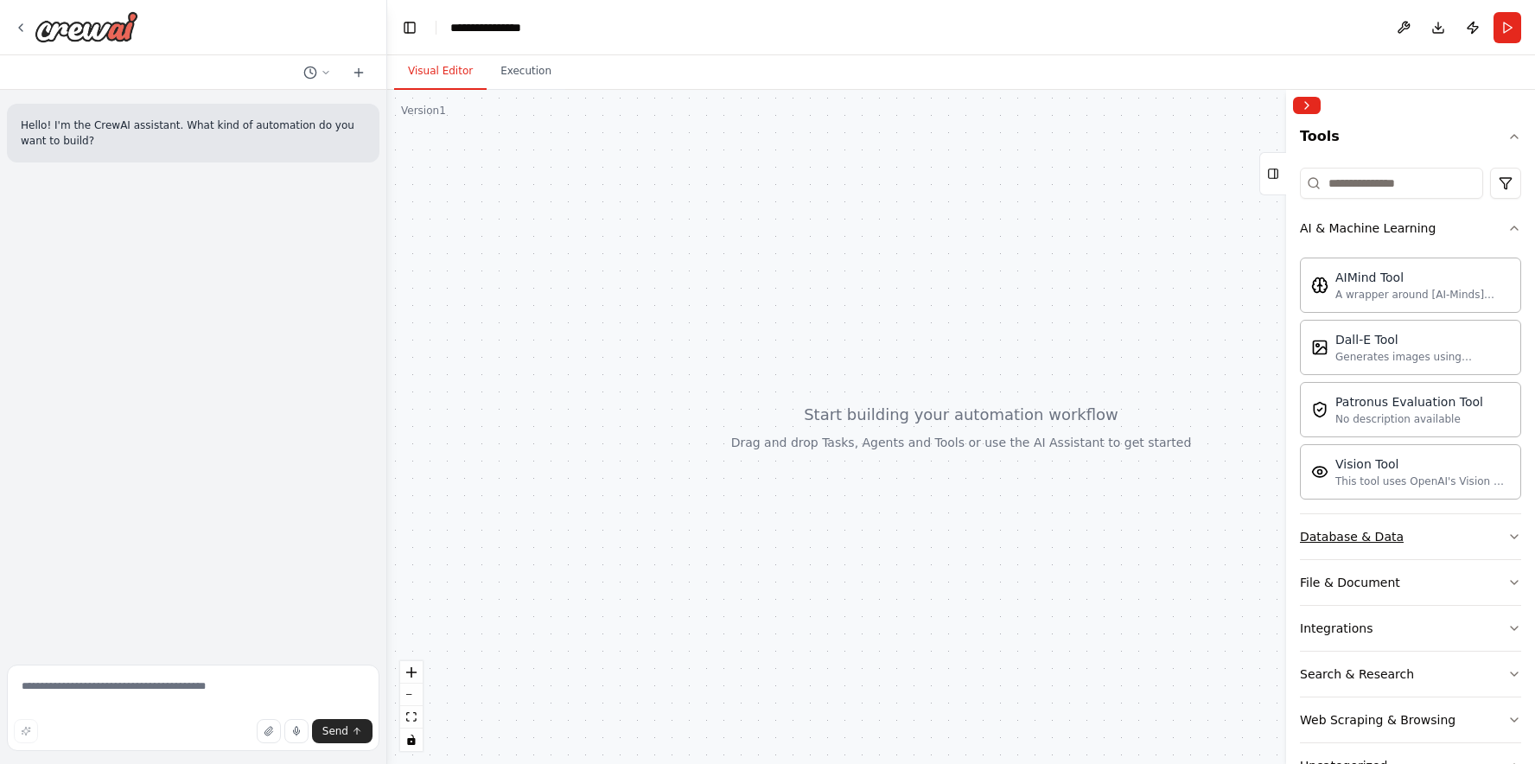
scroll to position [160, 0]
click at [1343, 533] on div "Database & Data" at bounding box center [1352, 534] width 104 height 17
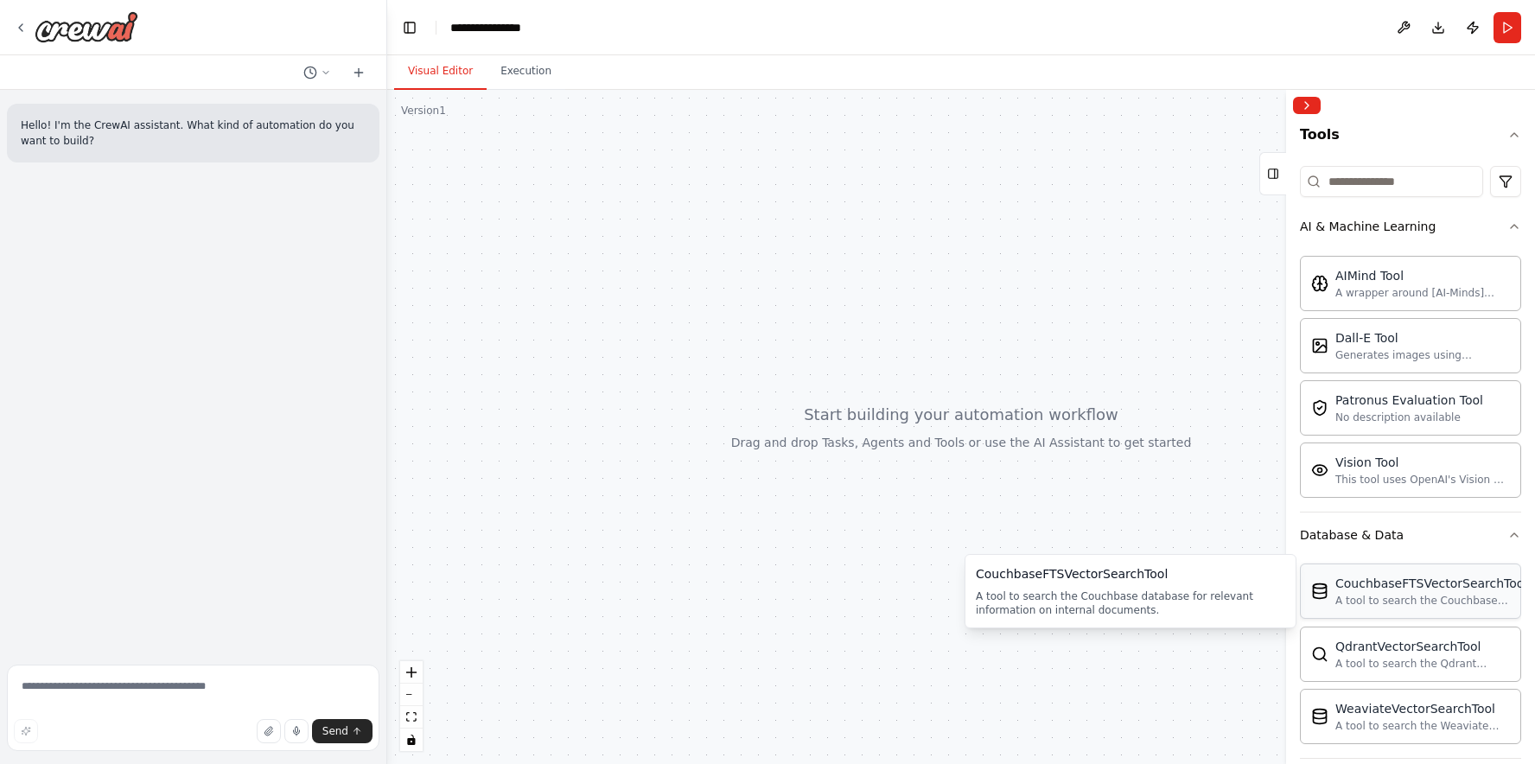
click at [1362, 586] on div "CouchbaseFTSVectorSearchTool" at bounding box center [1432, 583] width 192 height 17
click at [1315, 597] on img at bounding box center [1319, 591] width 17 height 17
click at [560, 348] on div at bounding box center [961, 427] width 1148 height 674
drag, startPoint x: 633, startPoint y: 357, endPoint x: 676, endPoint y: 454, distance: 106.0
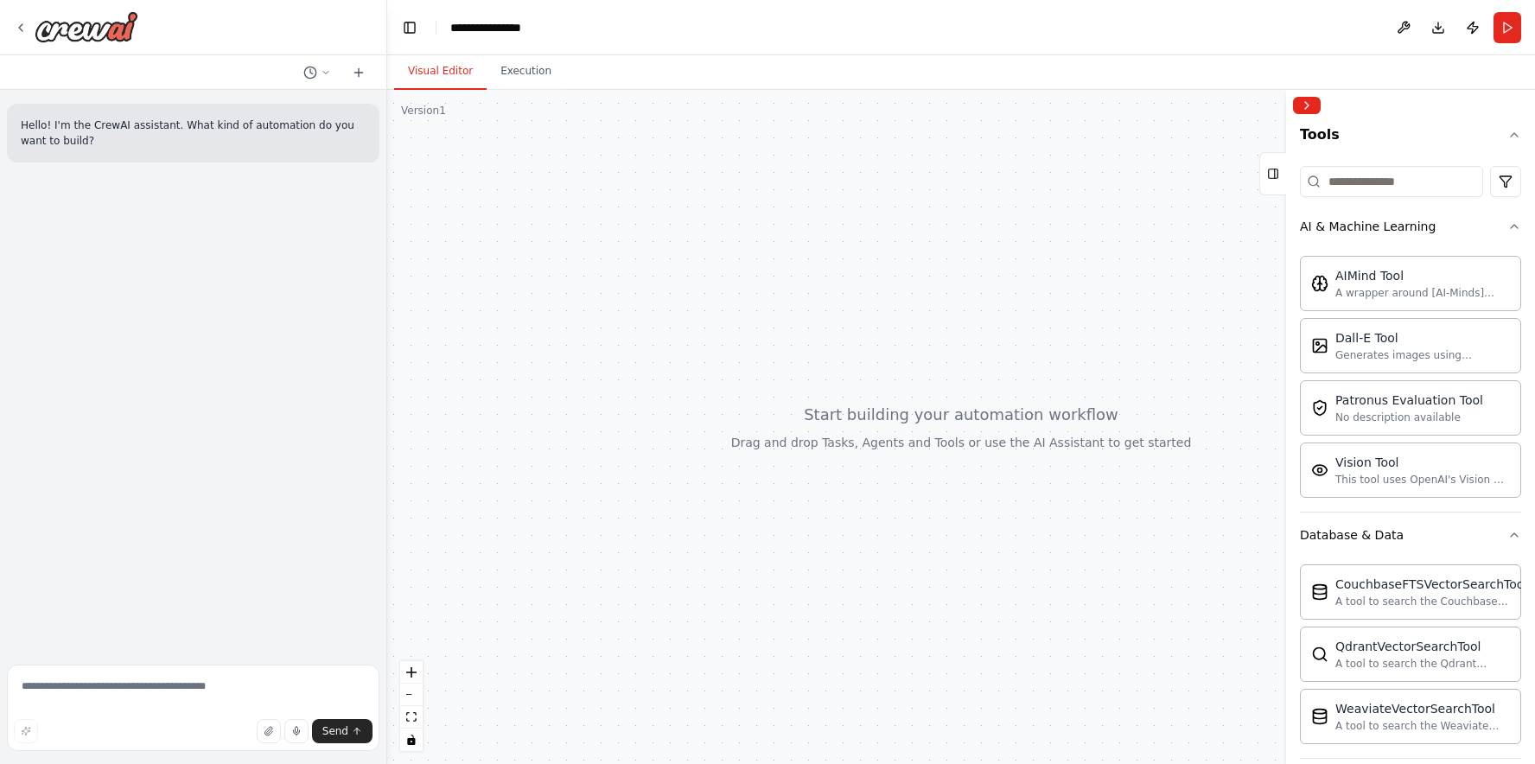
click at [676, 454] on div at bounding box center [961, 427] width 1148 height 674
click at [843, 448] on div at bounding box center [961, 427] width 1148 height 674
click at [493, 24] on div "**********" at bounding box center [494, 27] width 89 height 17
click at [512, 162] on div at bounding box center [961, 427] width 1148 height 674
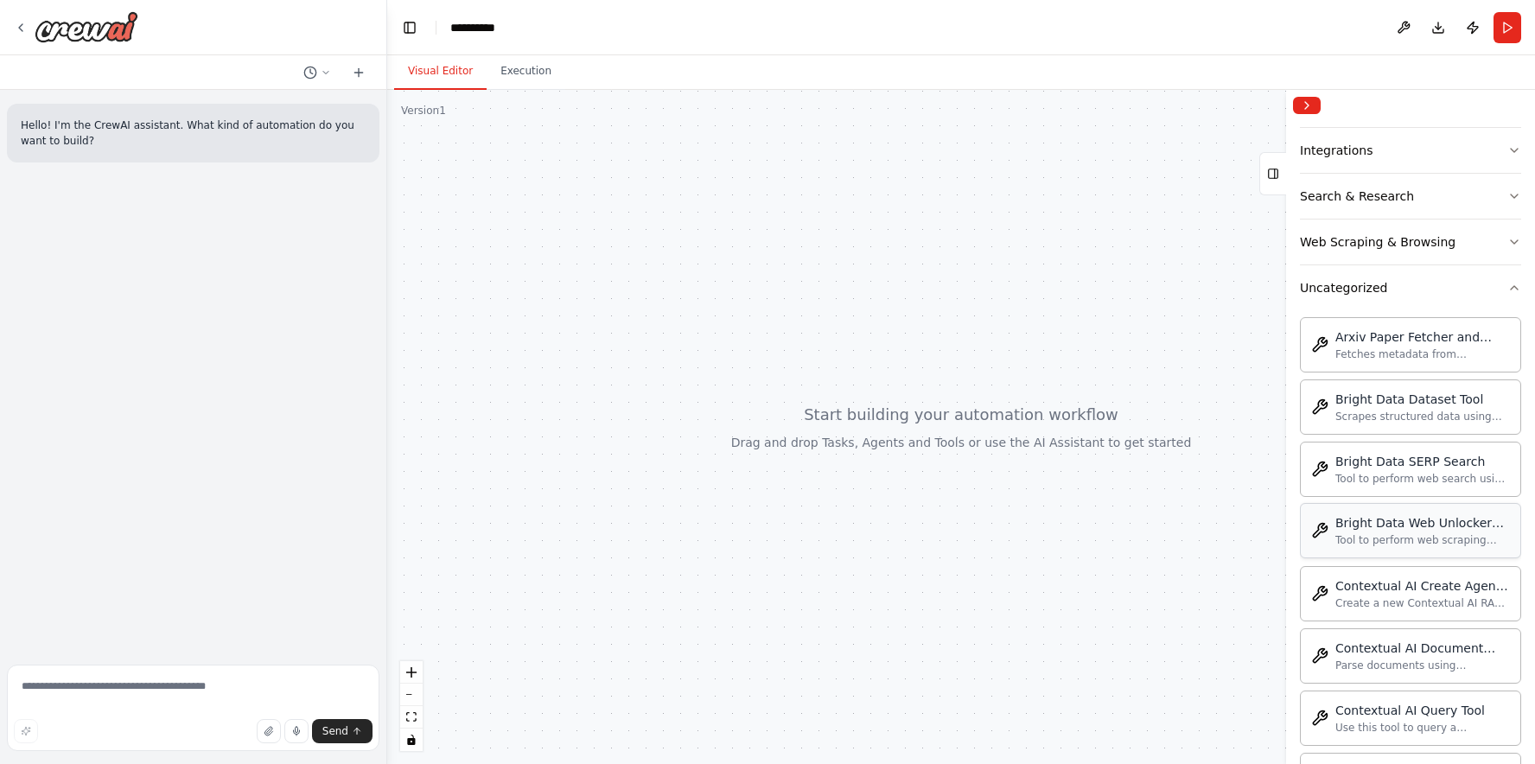
scroll to position [838, 0]
click at [1375, 473] on div "Tool to perform web search using Bright Data SERP API." at bounding box center [1423, 477] width 175 height 14
click at [1327, 345] on img at bounding box center [1319, 343] width 17 height 17
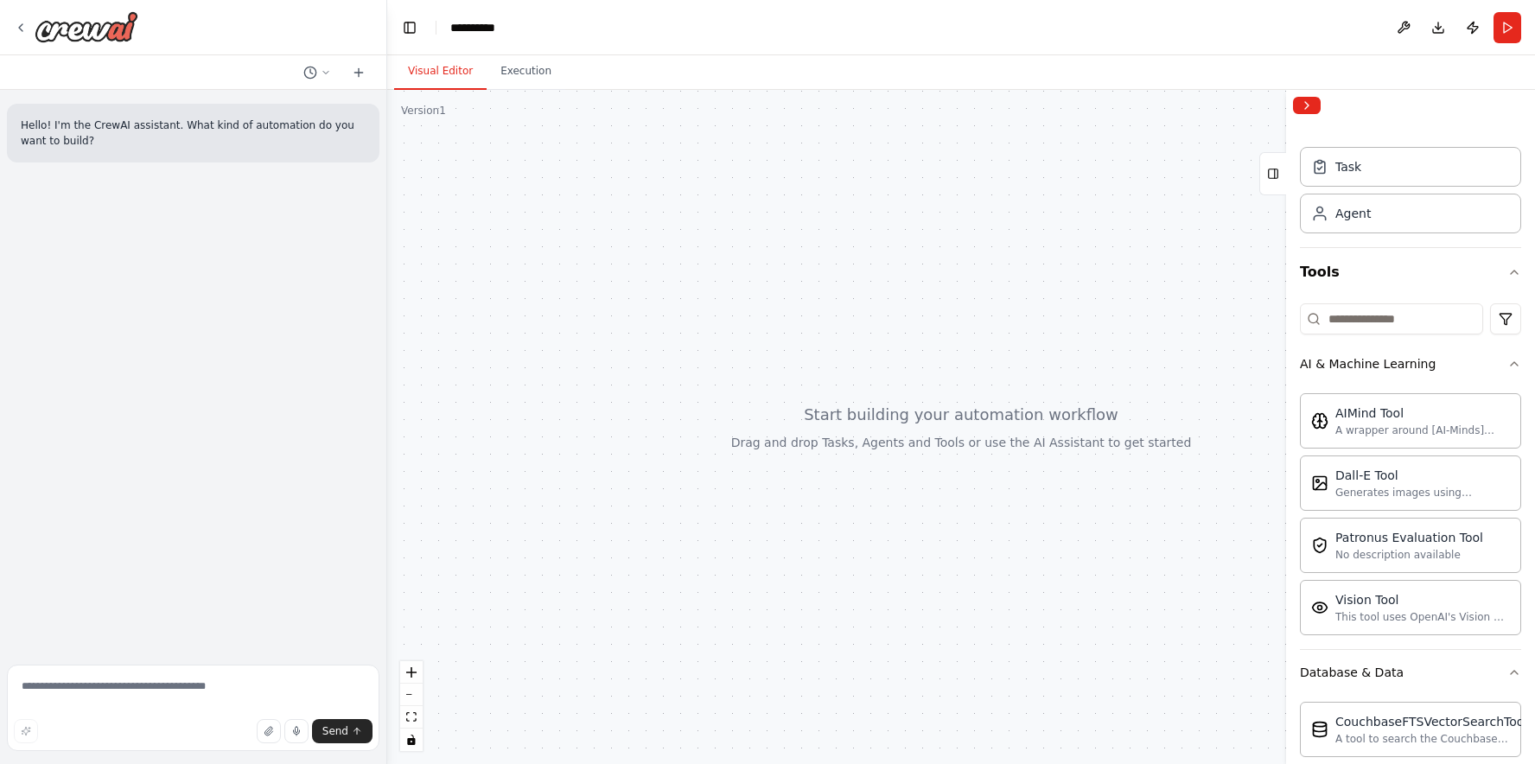
scroll to position [0, 0]
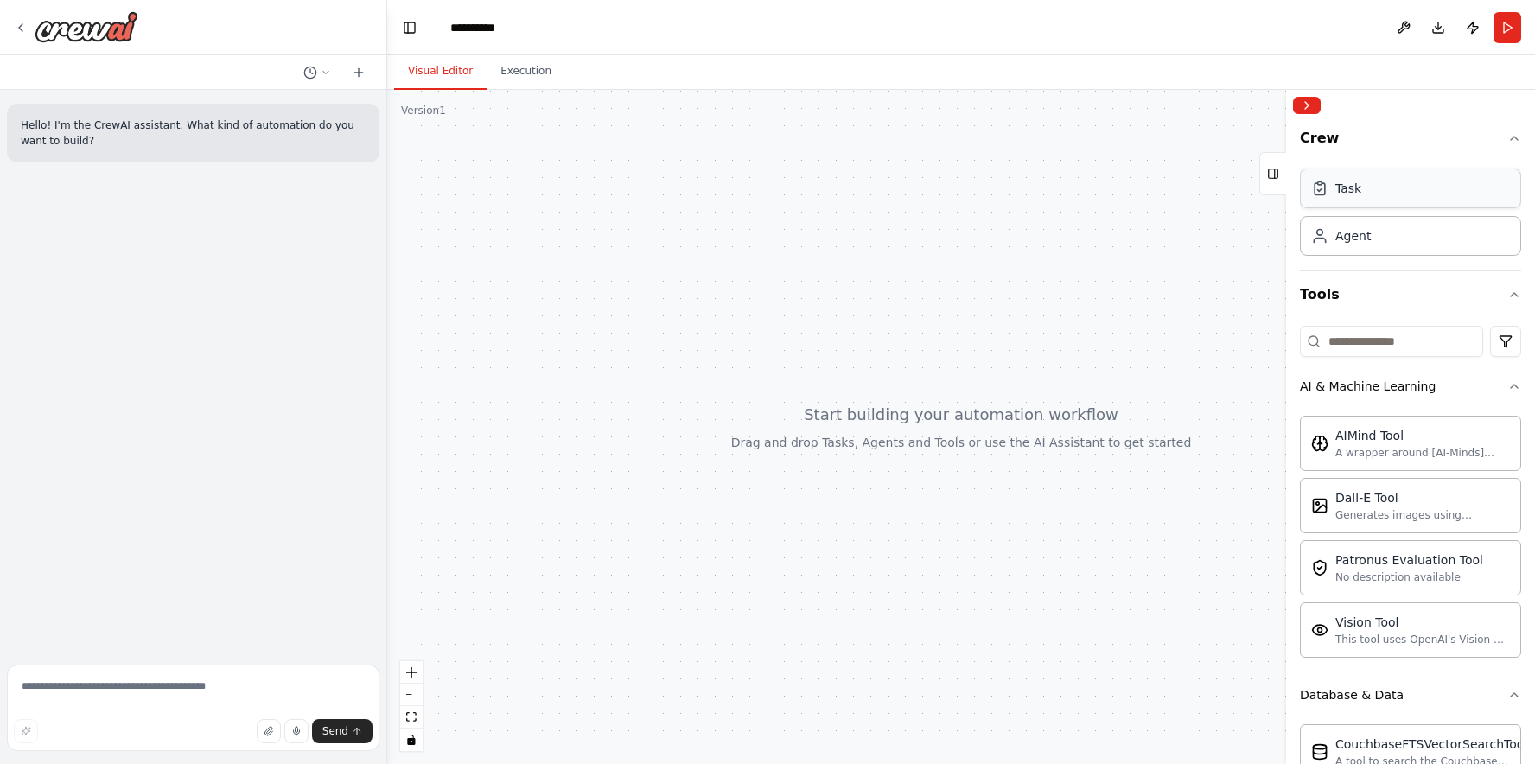
click at [1385, 201] on div "Task" at bounding box center [1410, 189] width 221 height 40
click at [1377, 244] on div "Agent" at bounding box center [1410, 235] width 221 height 40
click at [801, 246] on div at bounding box center [961, 427] width 1148 height 674
click at [1346, 435] on div "AIMind Tool" at bounding box center [1423, 434] width 175 height 17
click at [1320, 450] on img at bounding box center [1319, 442] width 17 height 17
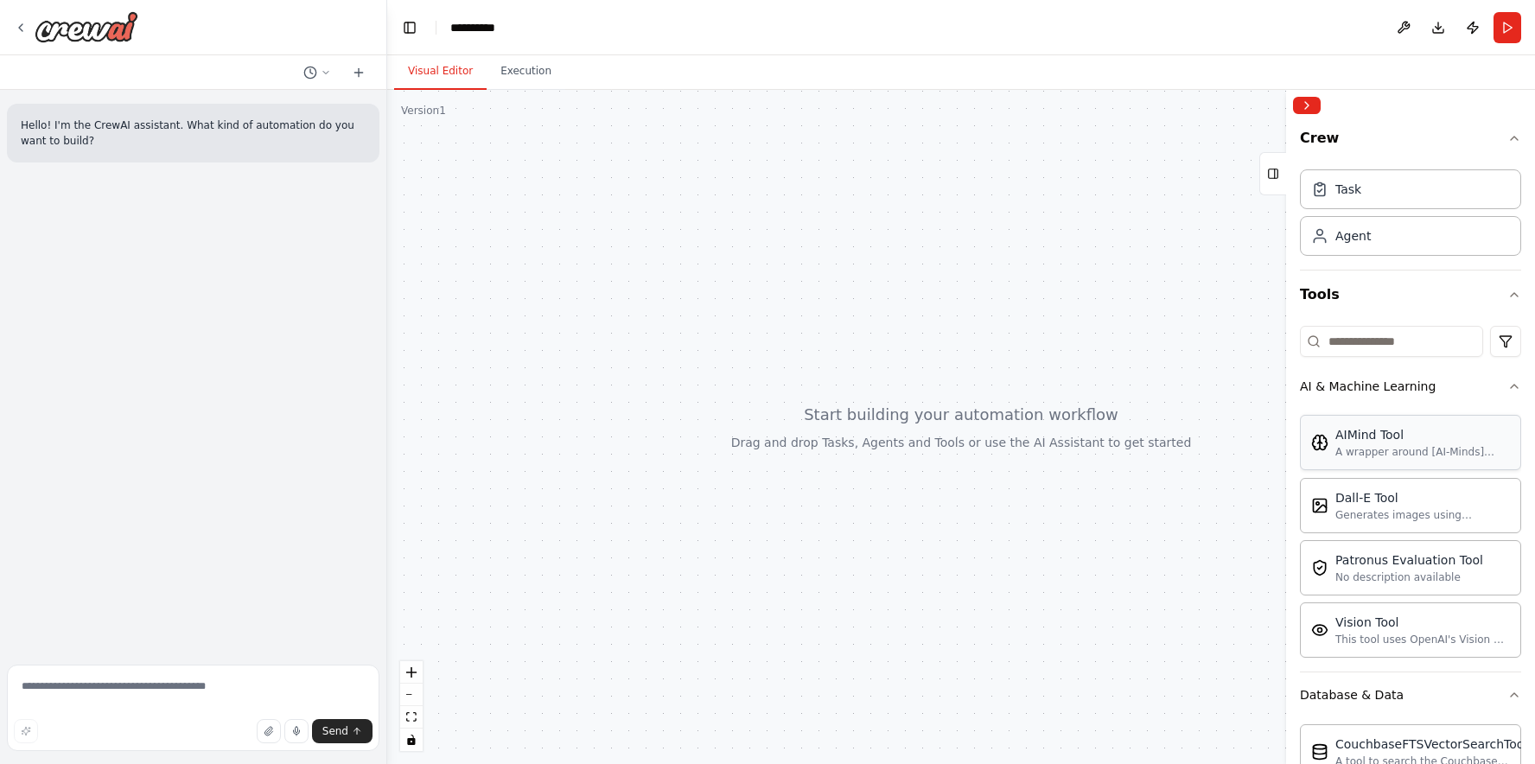
click at [1320, 450] on img at bounding box center [1319, 442] width 17 height 17
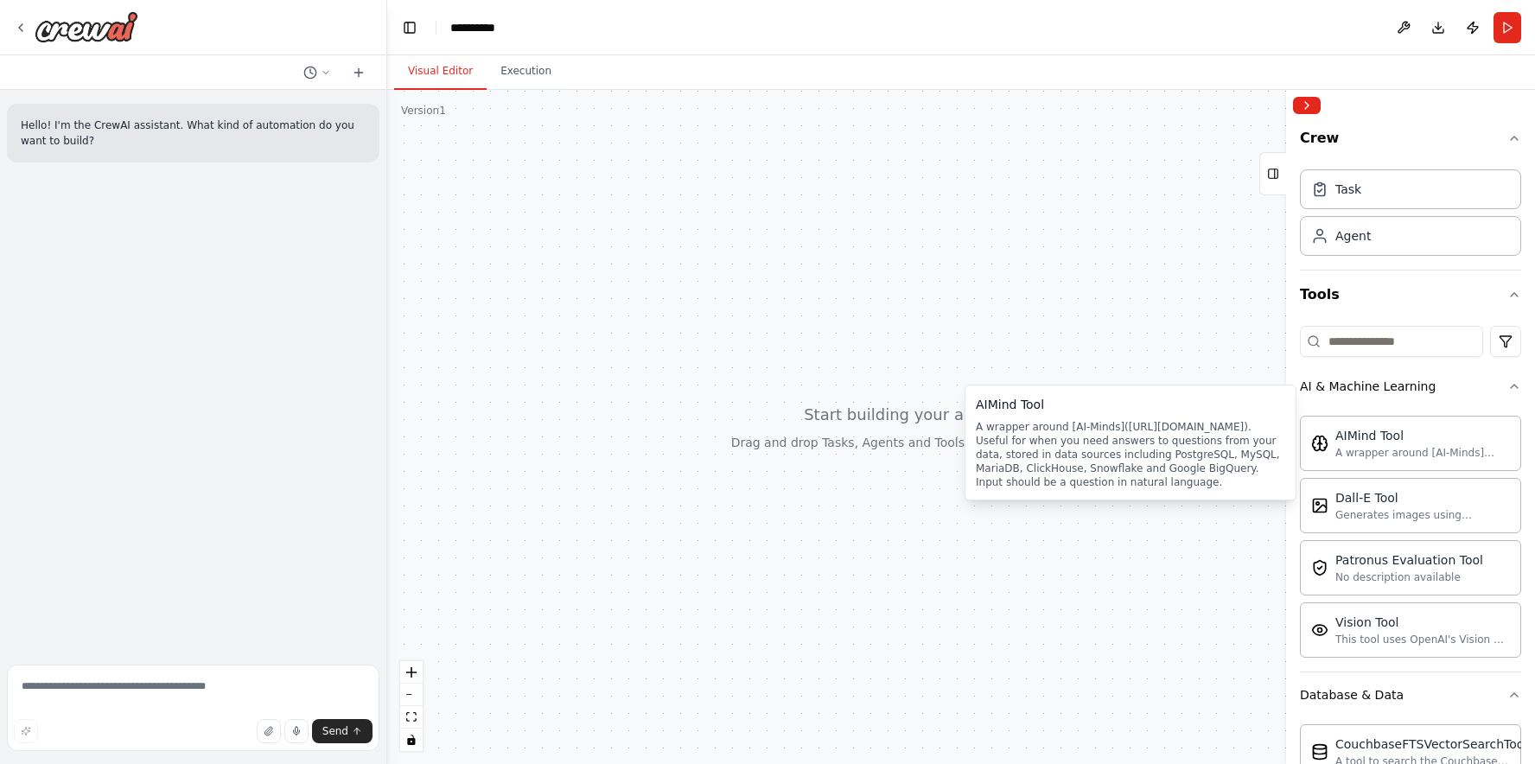
drag, startPoint x: 1337, startPoint y: 453, endPoint x: 731, endPoint y: 444, distance: 606.1
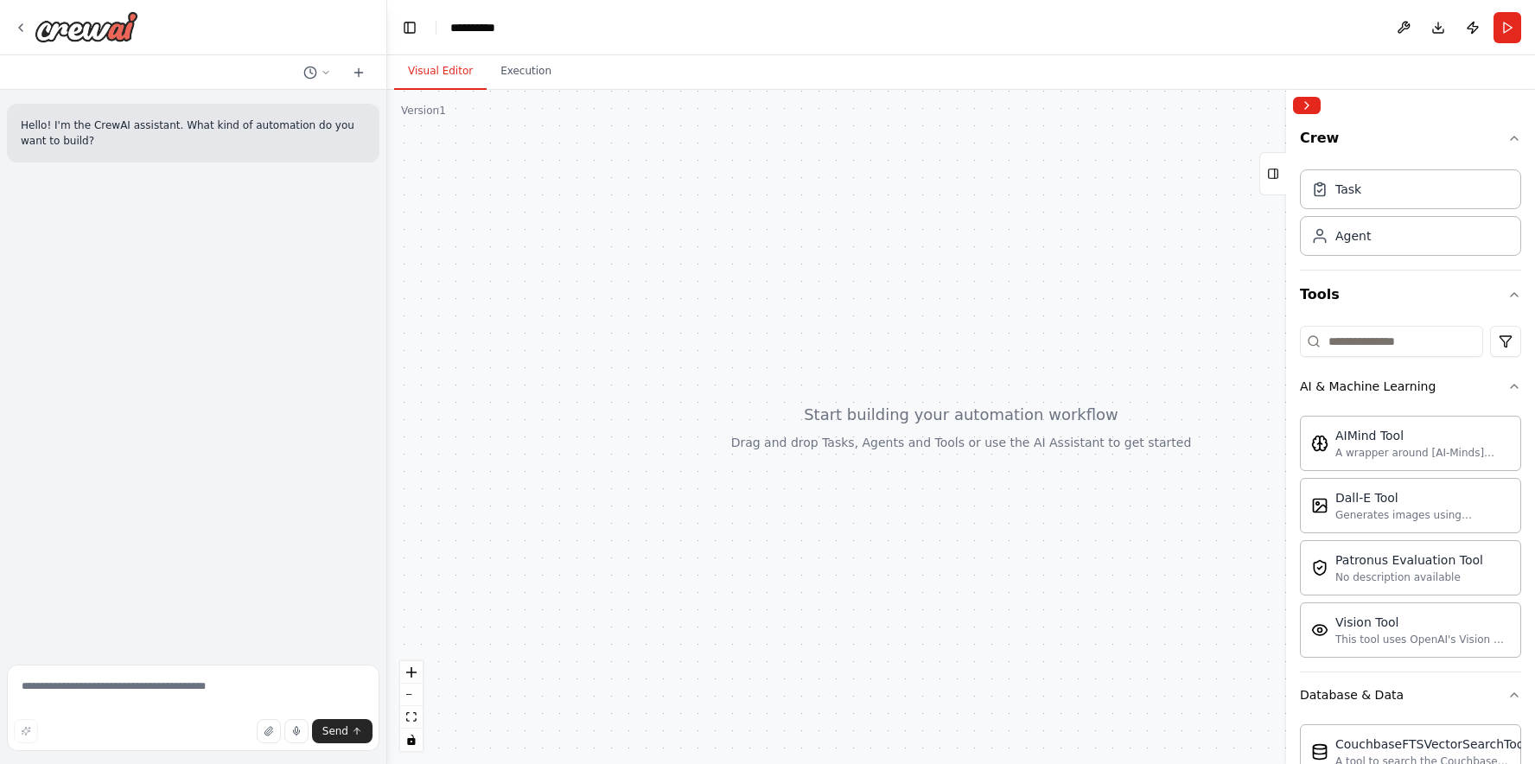
click at [786, 538] on div at bounding box center [961, 427] width 1148 height 674
click at [53, 701] on textarea at bounding box center [193, 708] width 373 height 86
type textarea "**********"
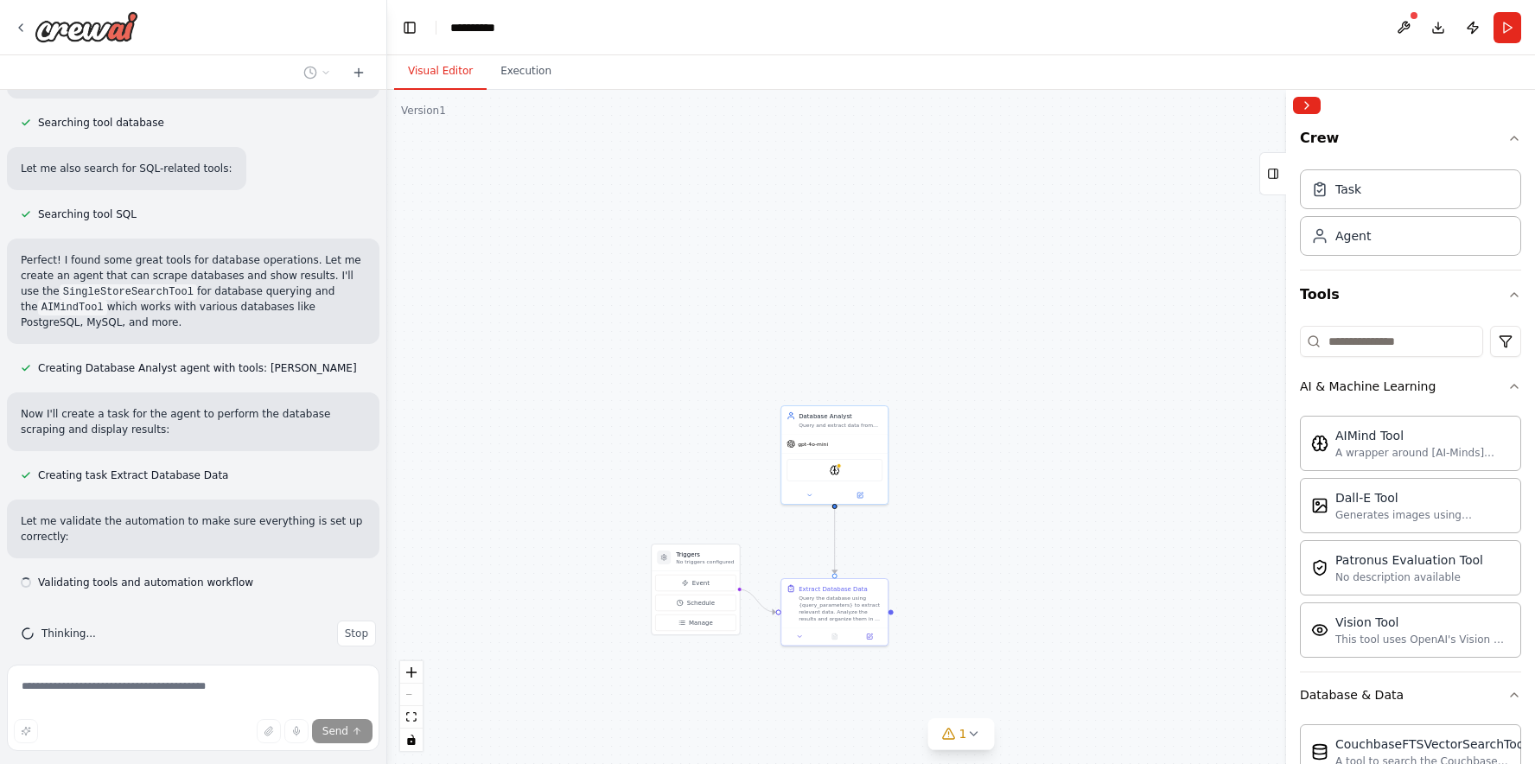
scroll to position [356, 0]
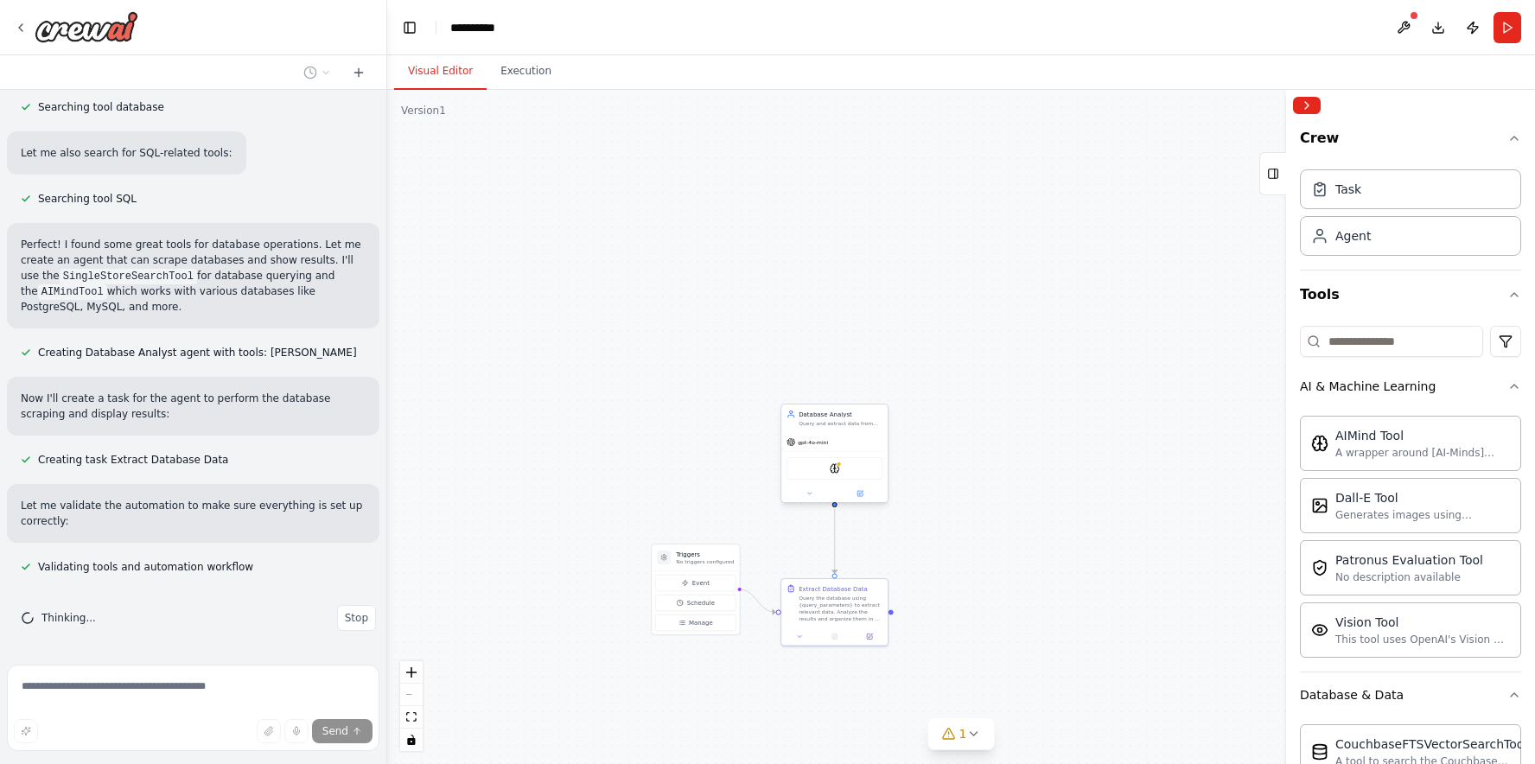
click at [845, 437] on div "gpt-4o-mini" at bounding box center [835, 442] width 106 height 19
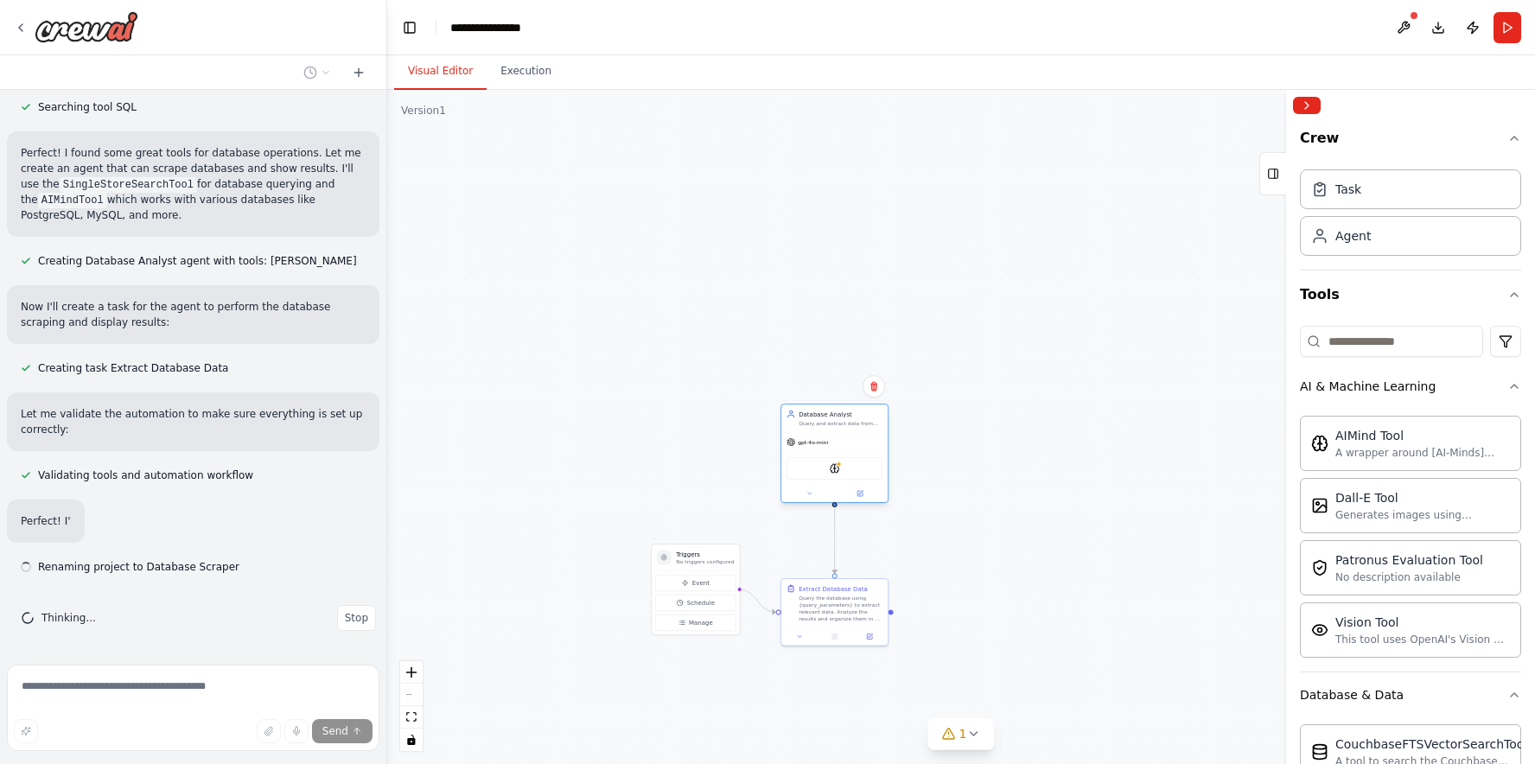
click at [846, 433] on div "gpt-4o-mini" at bounding box center [835, 442] width 106 height 19
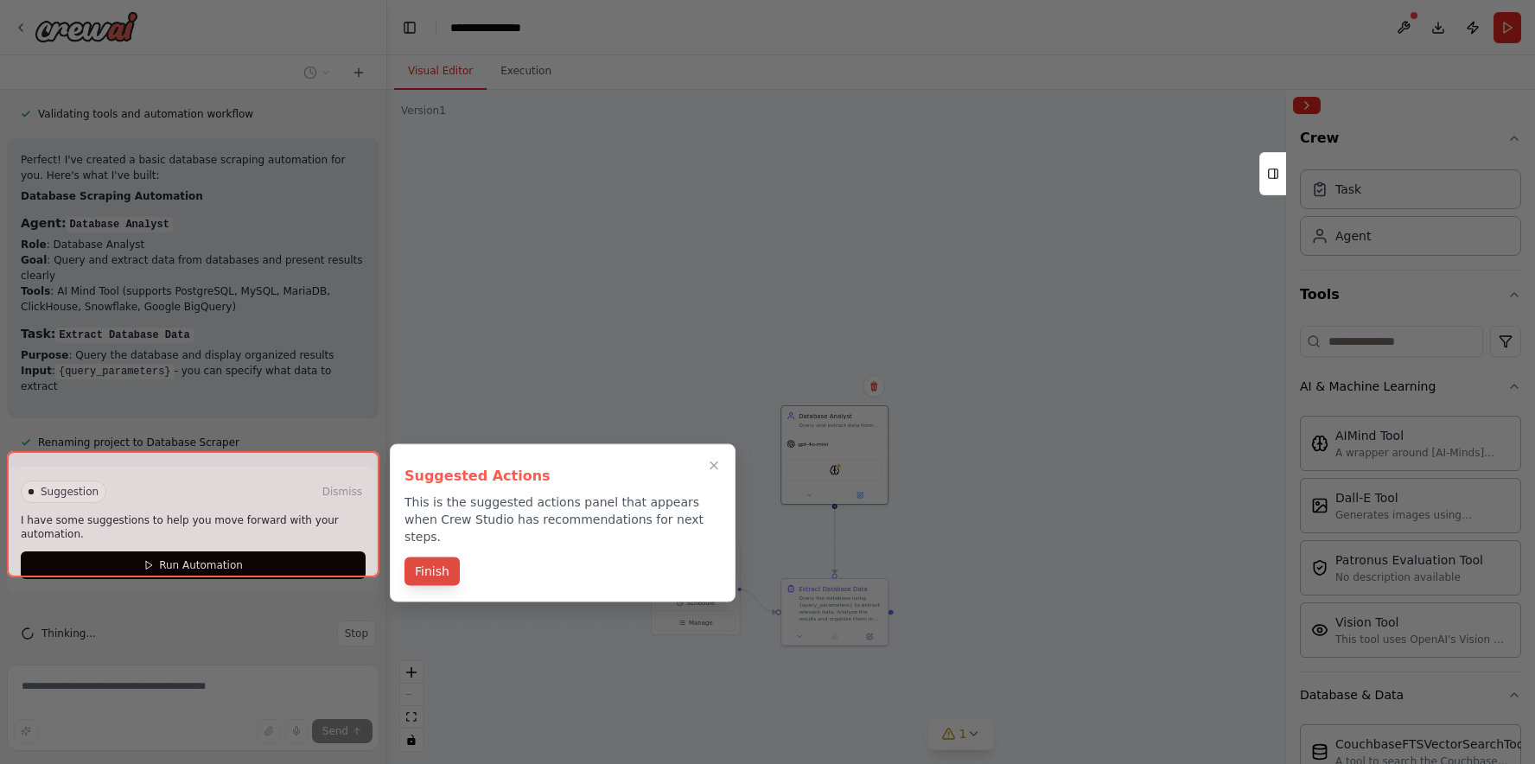
click at [436, 560] on button "Finish" at bounding box center [432, 572] width 55 height 29
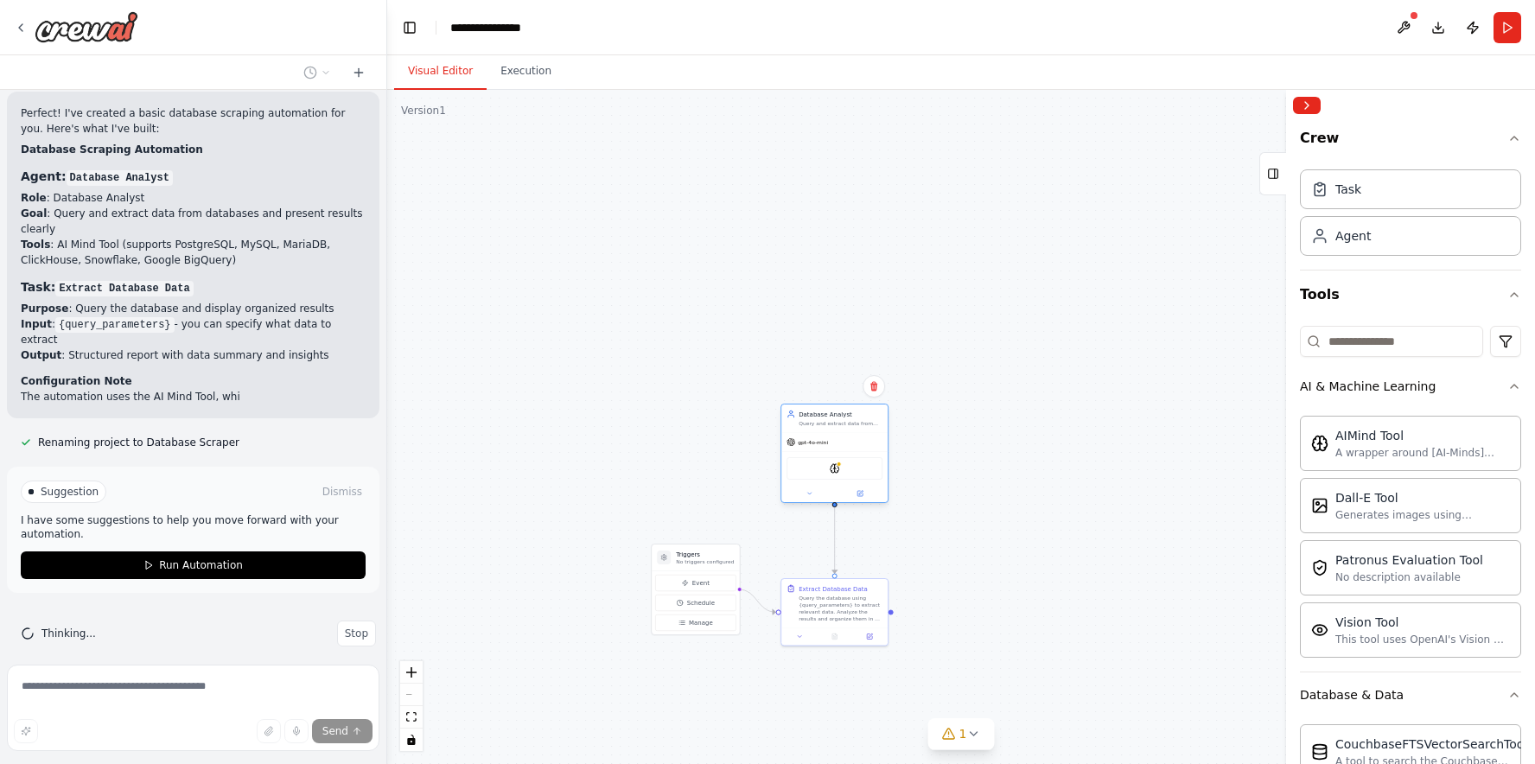
click at [852, 437] on div "gpt-4o-mini" at bounding box center [835, 442] width 106 height 19
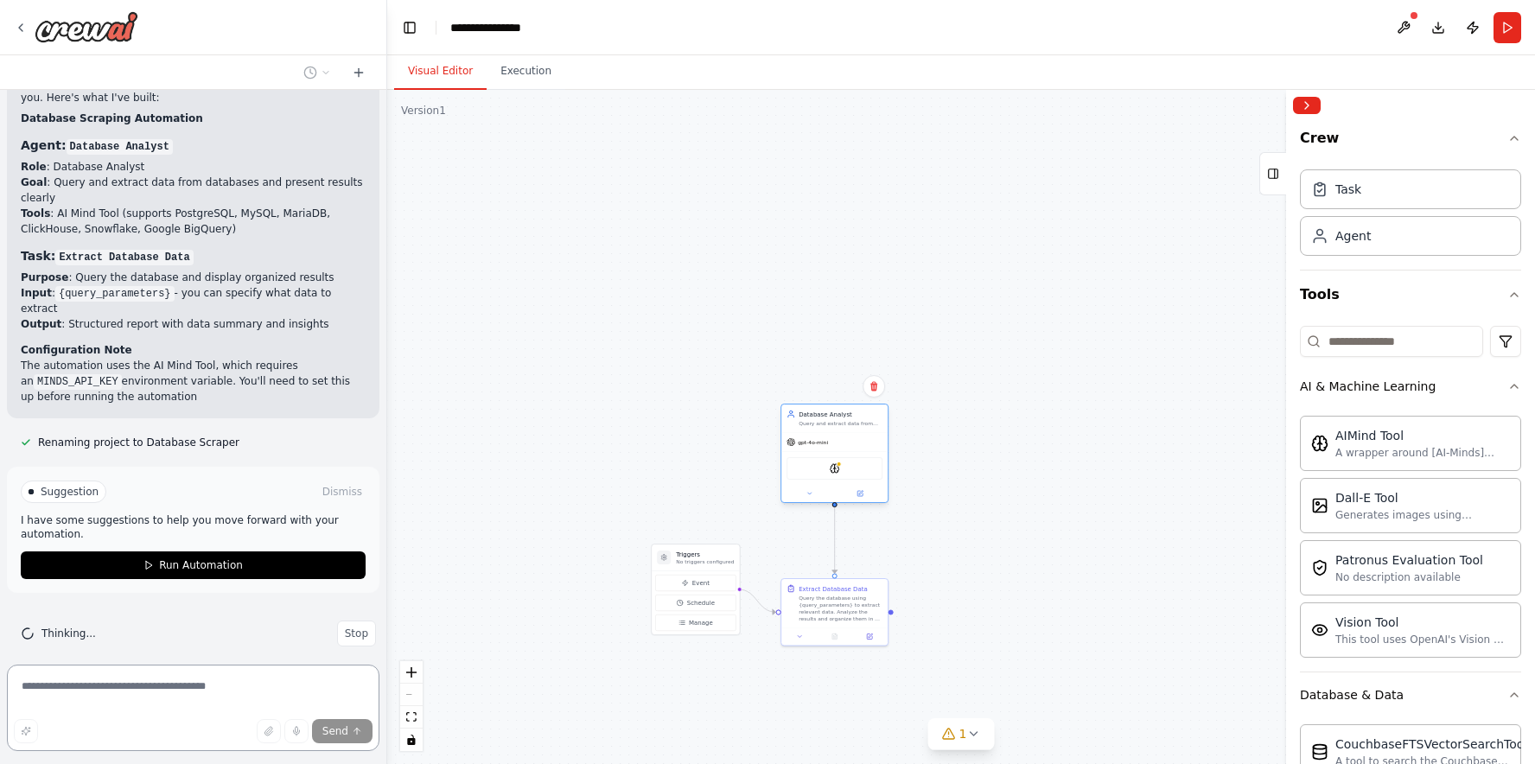
click at [805, 445] on div "gpt-4o-mini" at bounding box center [807, 442] width 41 height 9
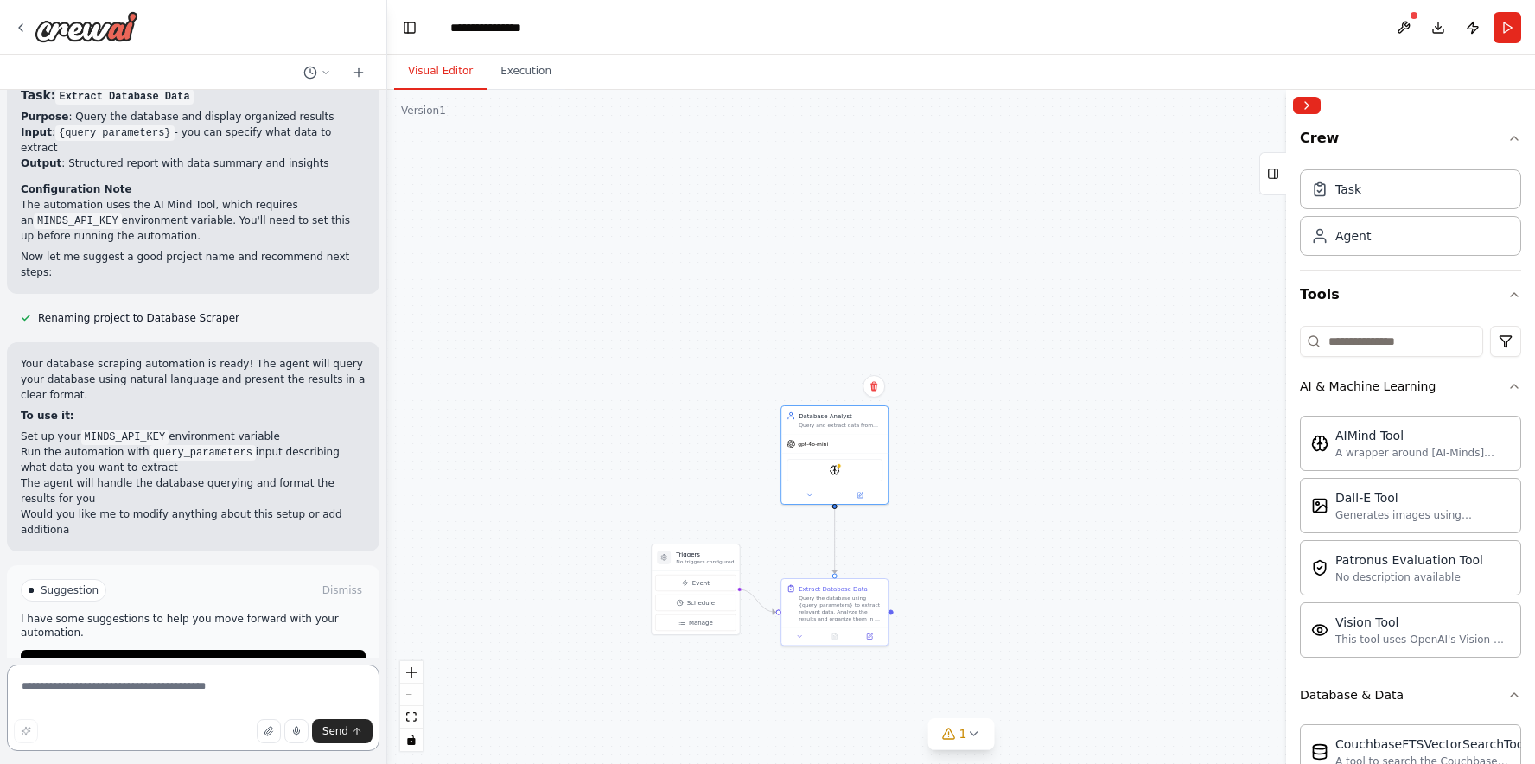
scroll to position [1063, 0]
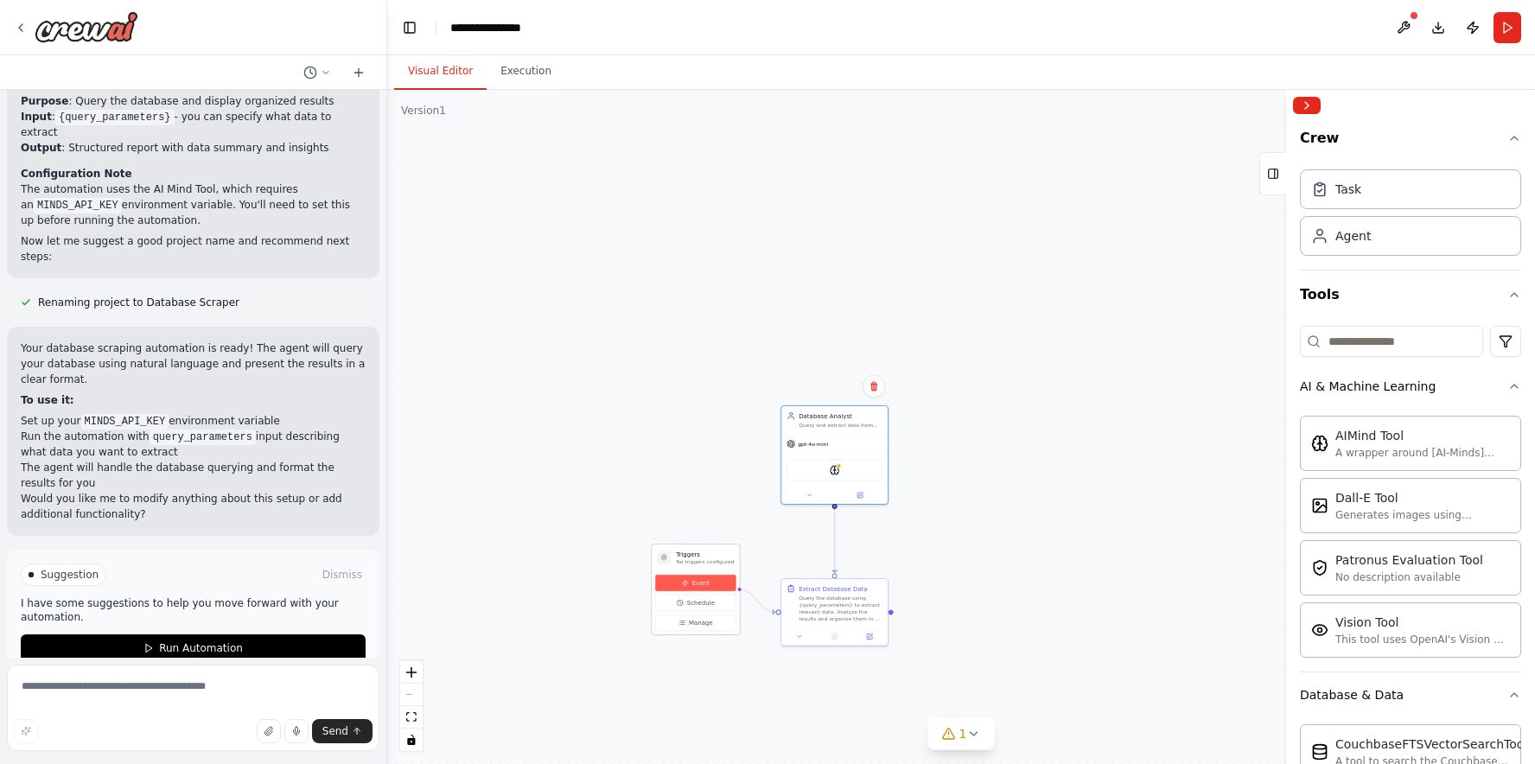
click at [697, 585] on span "Event" at bounding box center [700, 583] width 17 height 9
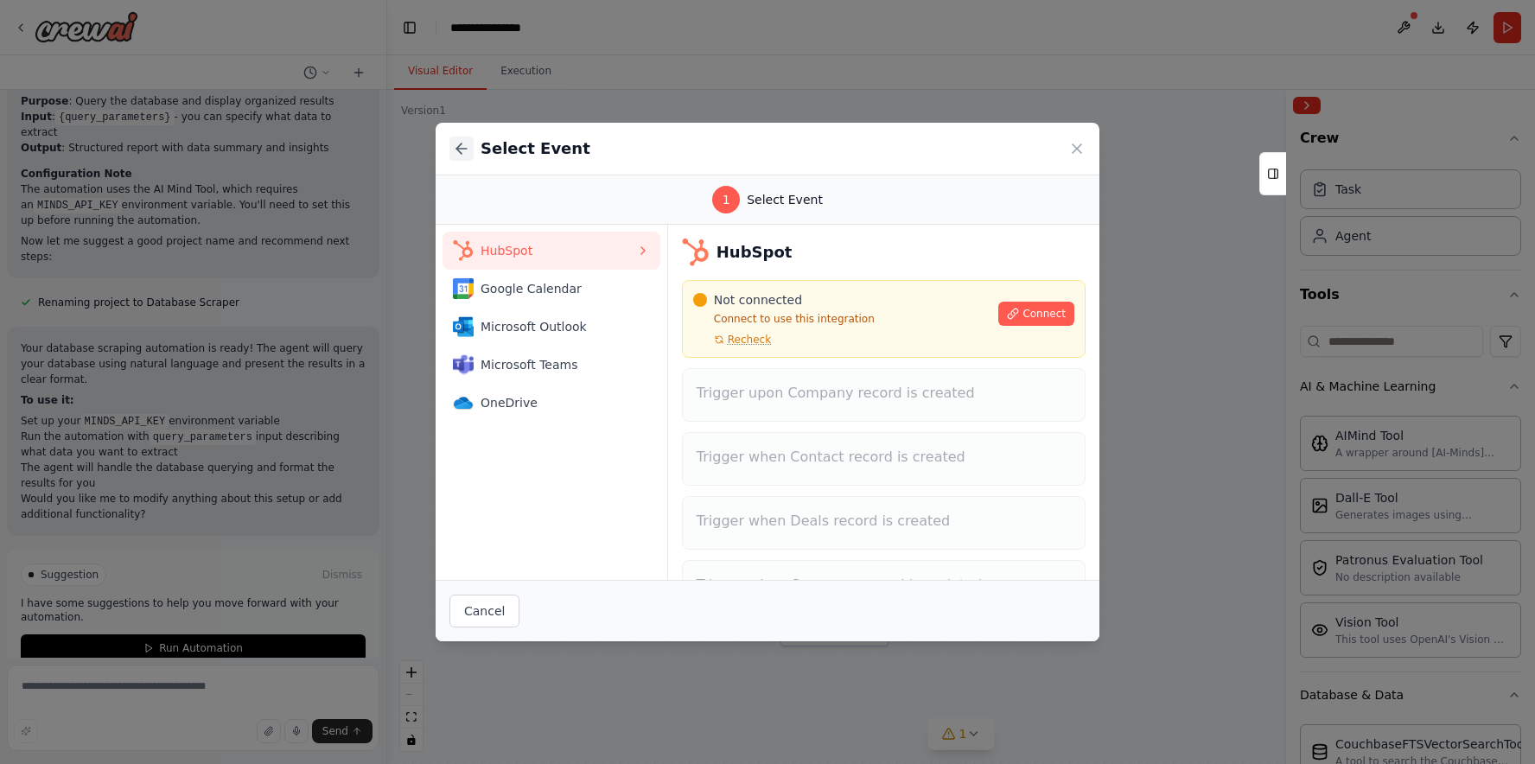
click at [456, 150] on icon at bounding box center [461, 148] width 17 height 17
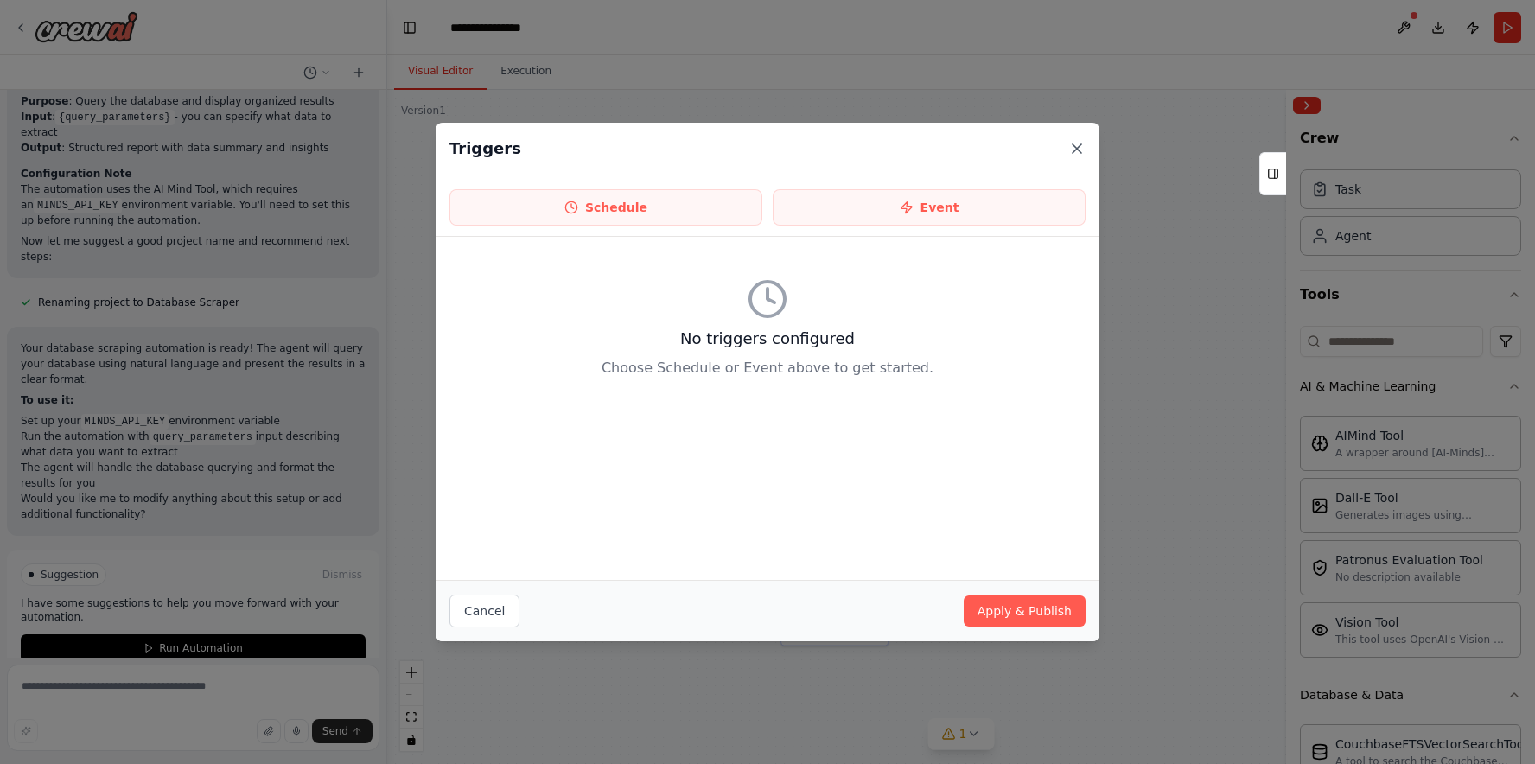
click at [1082, 143] on icon at bounding box center [1077, 148] width 17 height 17
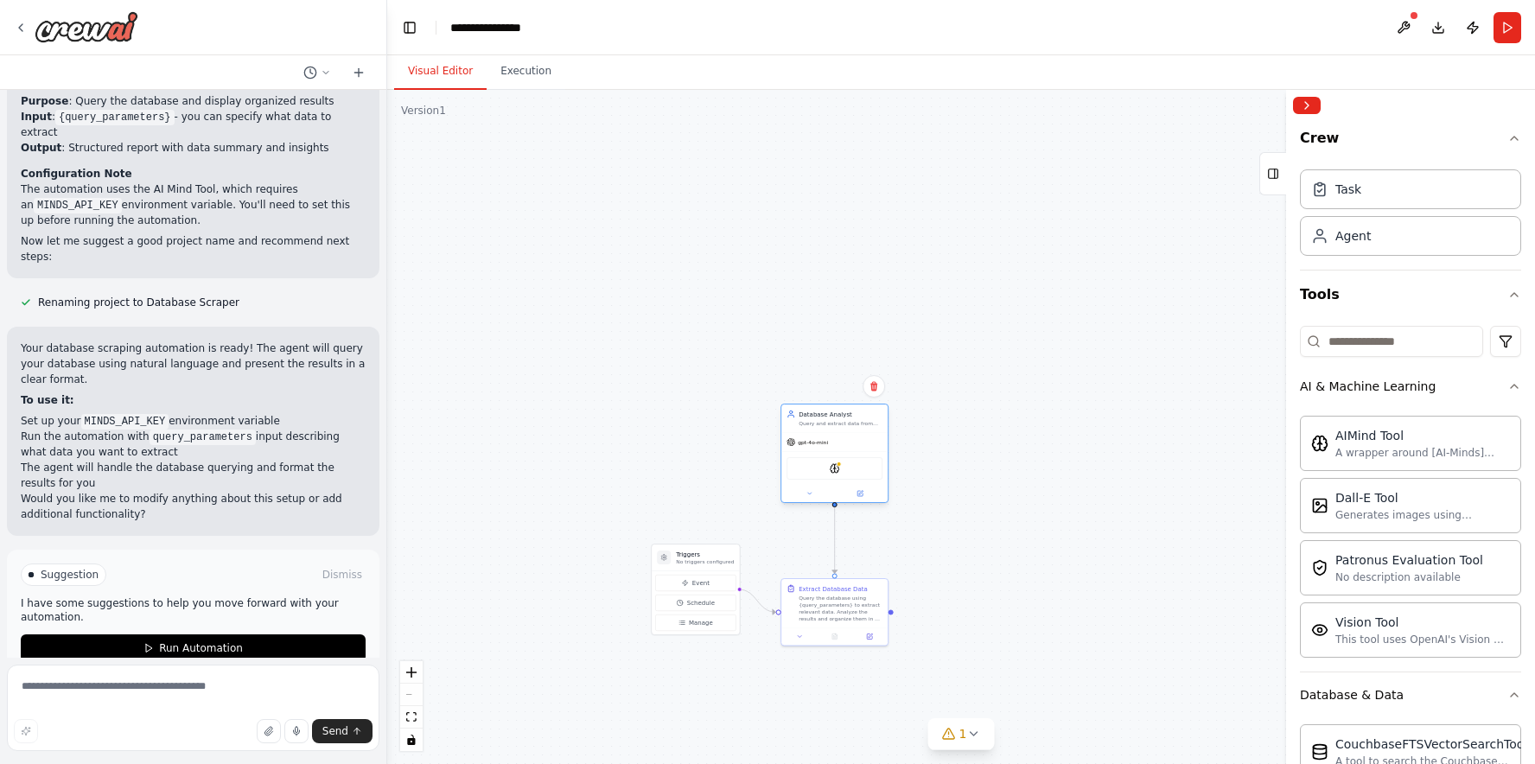
click at [843, 430] on div "Database Analyst Query and extract data from databases using {query_parameters}…" at bounding box center [835, 419] width 106 height 28
click at [847, 616] on div "Query the database using {query_parameters} to extract relevant data. Analyze t…" at bounding box center [841, 607] width 84 height 28
drag, startPoint x: 893, startPoint y: 617, endPoint x: 839, endPoint y: 443, distance: 182.1
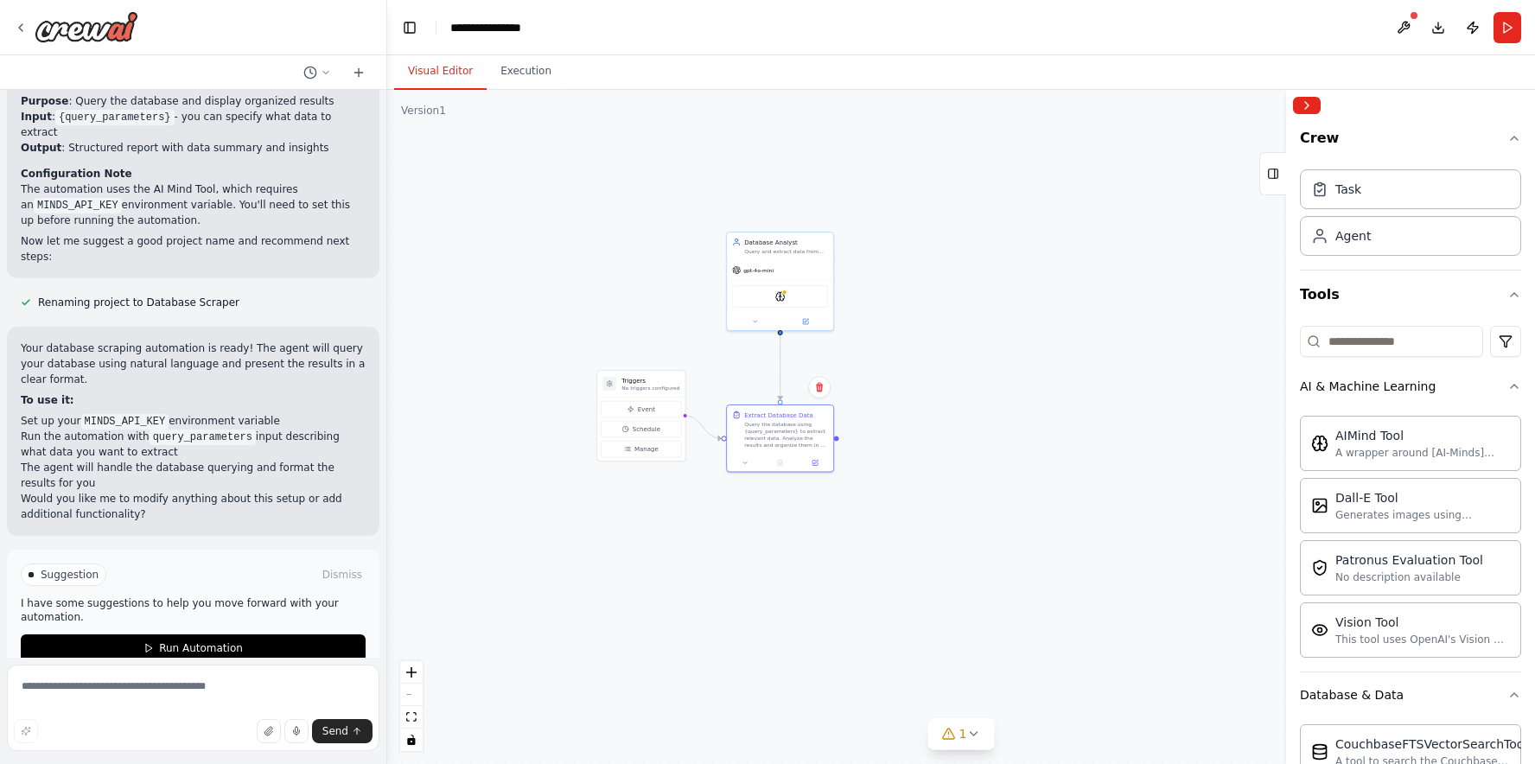
click at [839, 443] on div ".deletable-edge-delete-btn { width: 20px; height: 20px; border: 0px solid #ffff…" at bounding box center [961, 427] width 1148 height 674
click at [415, 673] on icon "zoom in" at bounding box center [411, 672] width 10 height 10
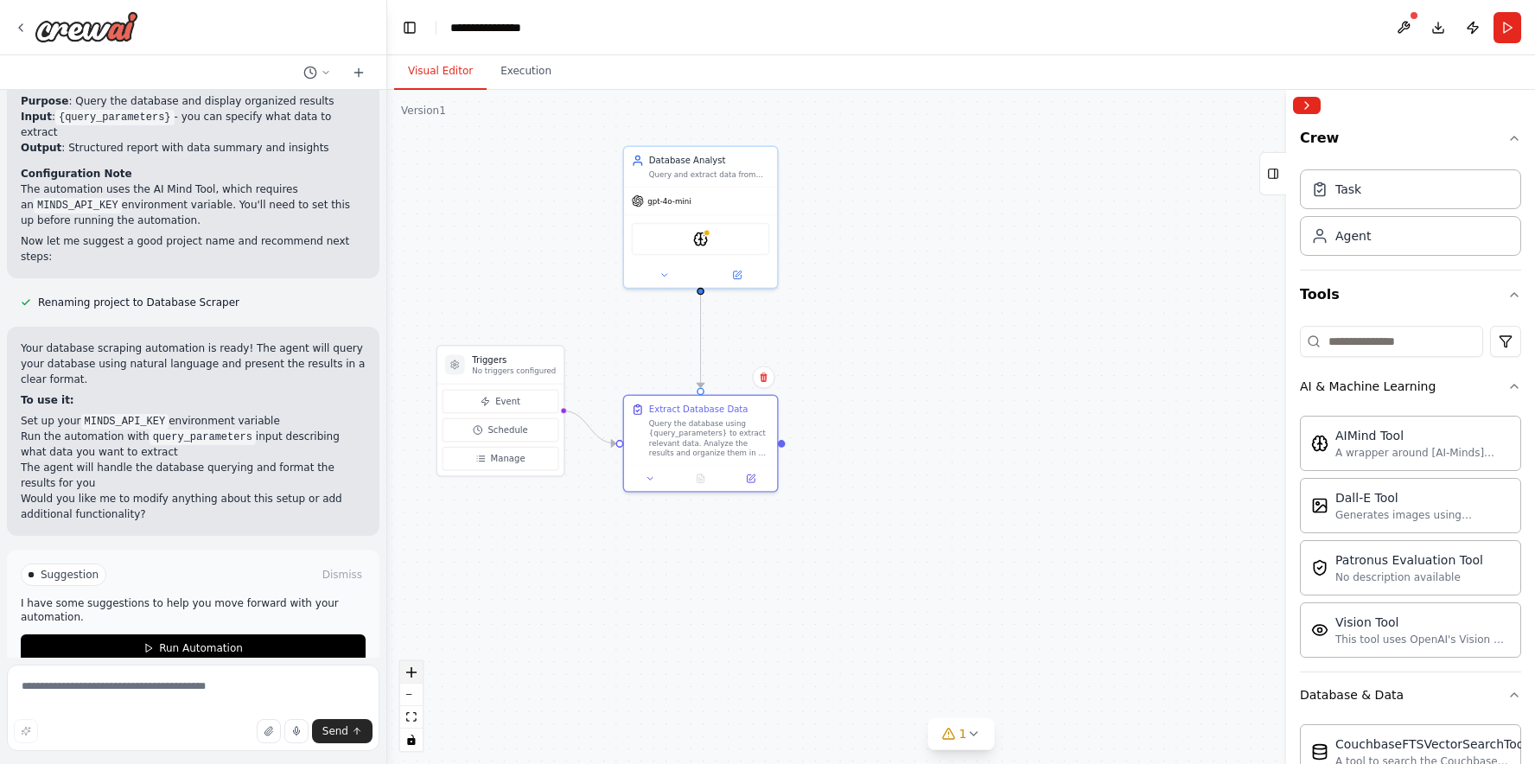
click at [415, 673] on icon "zoom in" at bounding box center [411, 672] width 10 height 10
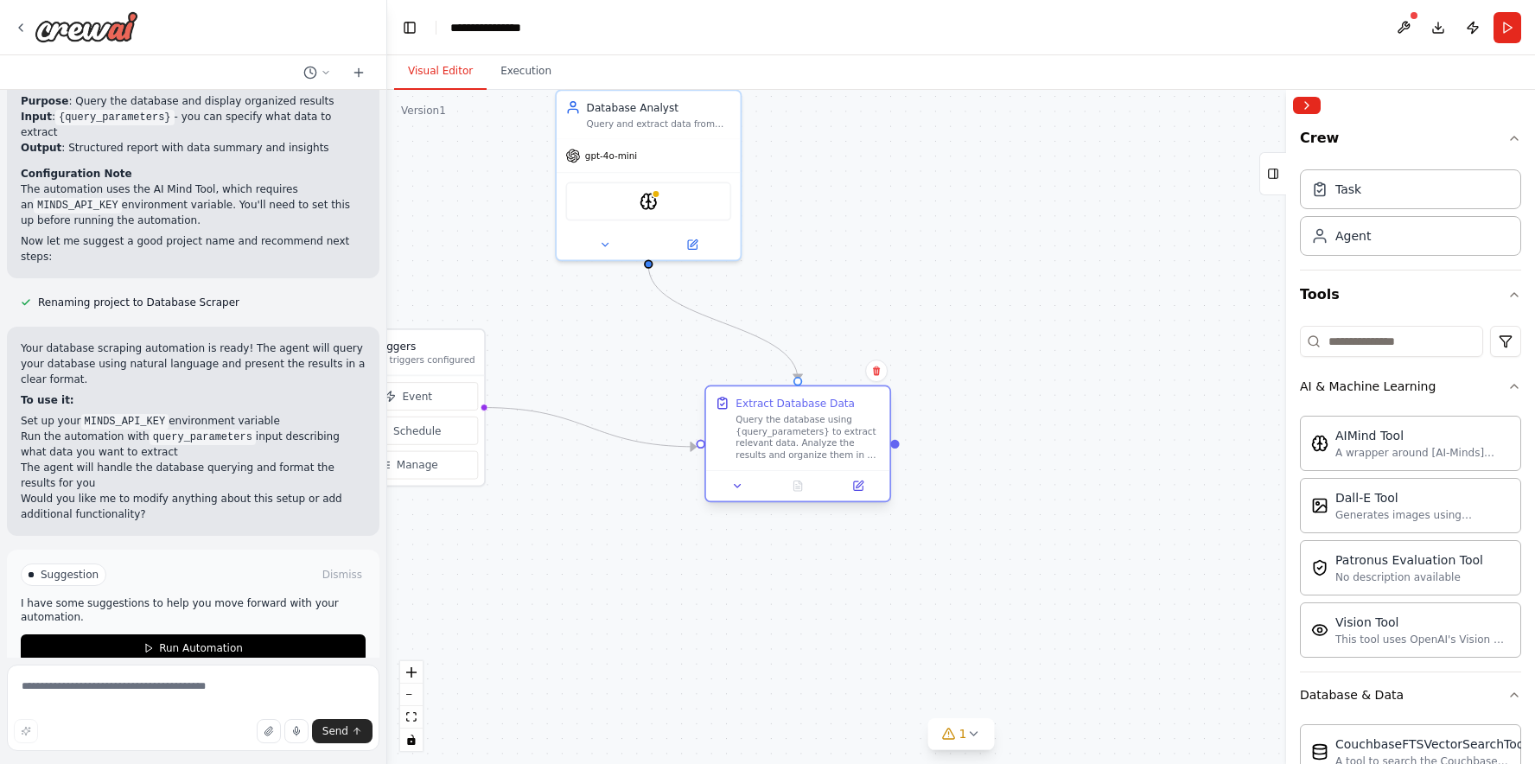
drag, startPoint x: 635, startPoint y: 424, endPoint x: 784, endPoint y: 424, distance: 149.6
click at [784, 424] on div "Query the database using {query_parameters} to extract relevant data. Analyze t…" at bounding box center [808, 437] width 145 height 48
click at [739, 487] on icon at bounding box center [737, 486] width 12 height 12
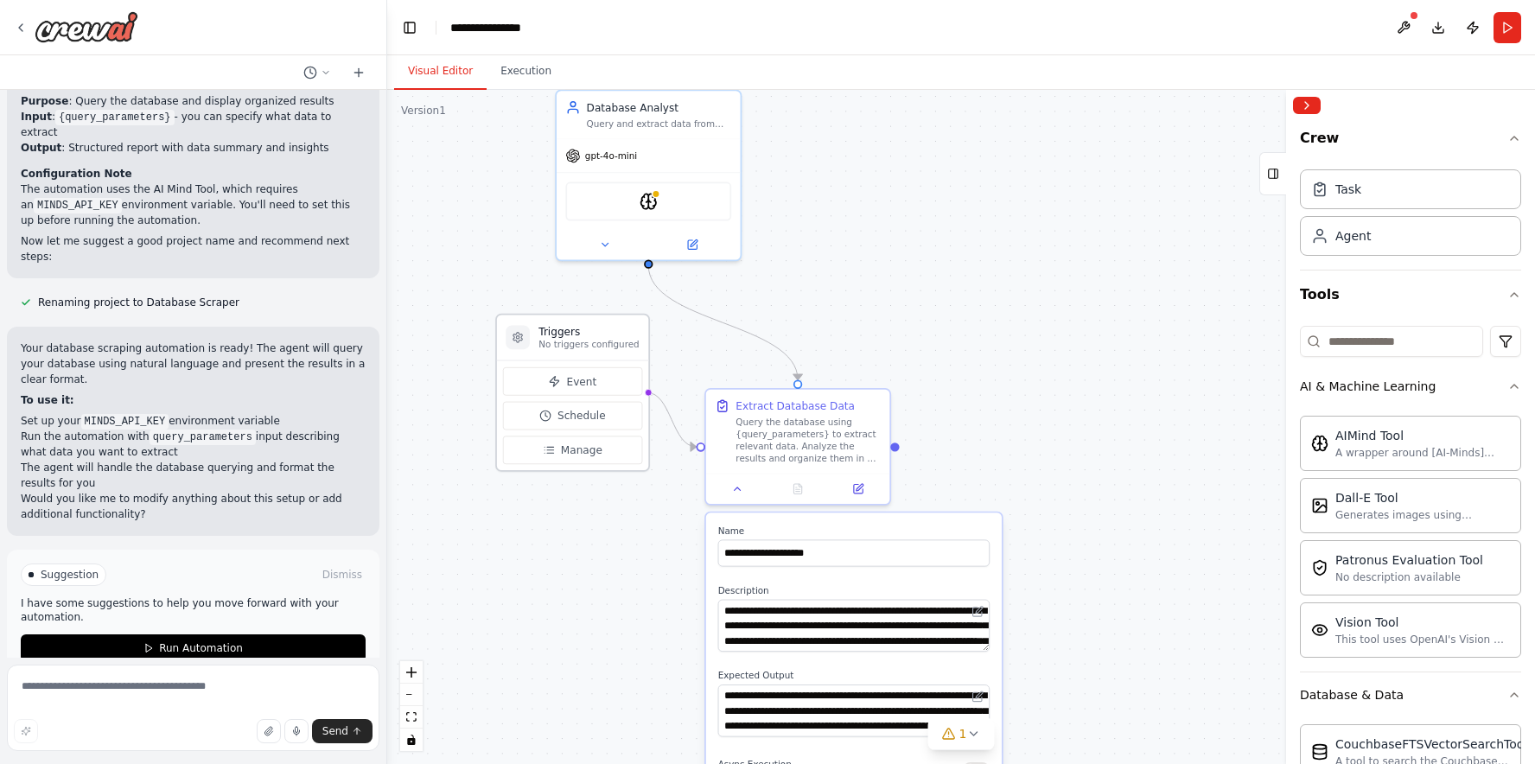
drag, startPoint x: 447, startPoint y: 362, endPoint x: 616, endPoint y: 350, distance: 169.9
click at [616, 350] on p "No triggers configured" at bounding box center [589, 345] width 100 height 12
click at [619, 156] on span "gpt-4o-mini" at bounding box center [611, 153] width 52 height 12
click at [652, 200] on img at bounding box center [649, 198] width 18 height 18
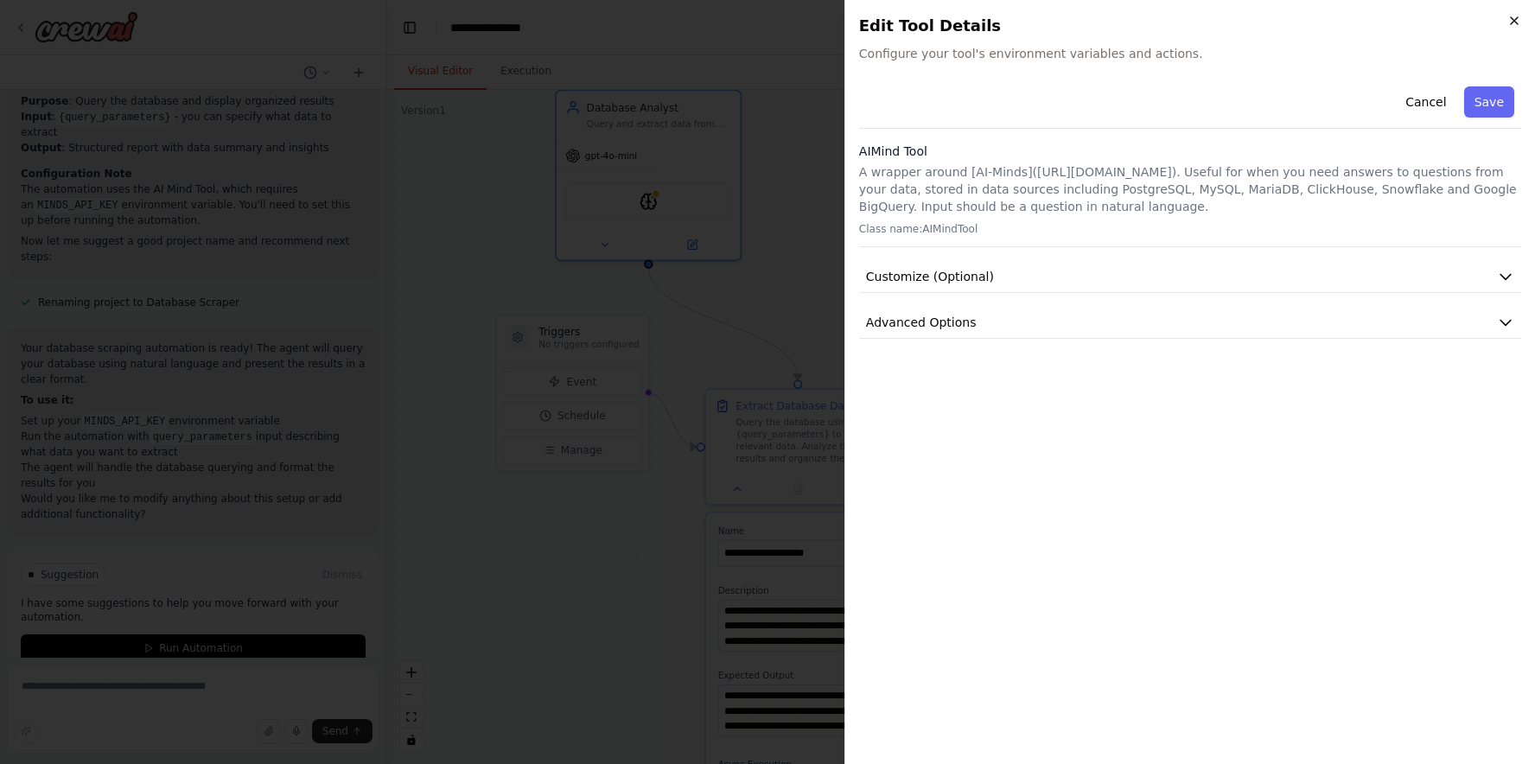
click at [1516, 20] on icon "button" at bounding box center [1514, 20] width 7 height 7
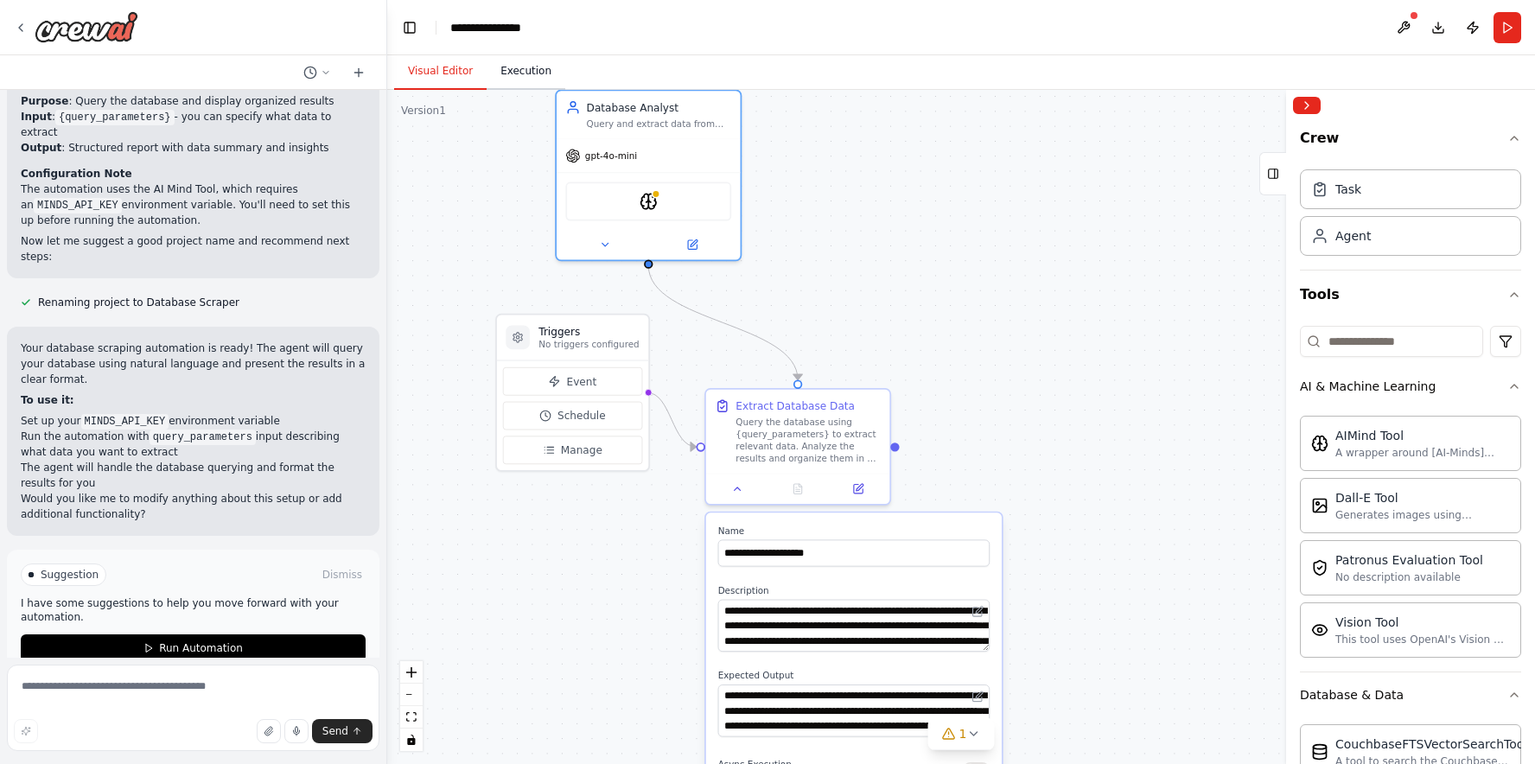
click at [539, 67] on button "Execution" at bounding box center [526, 72] width 79 height 36
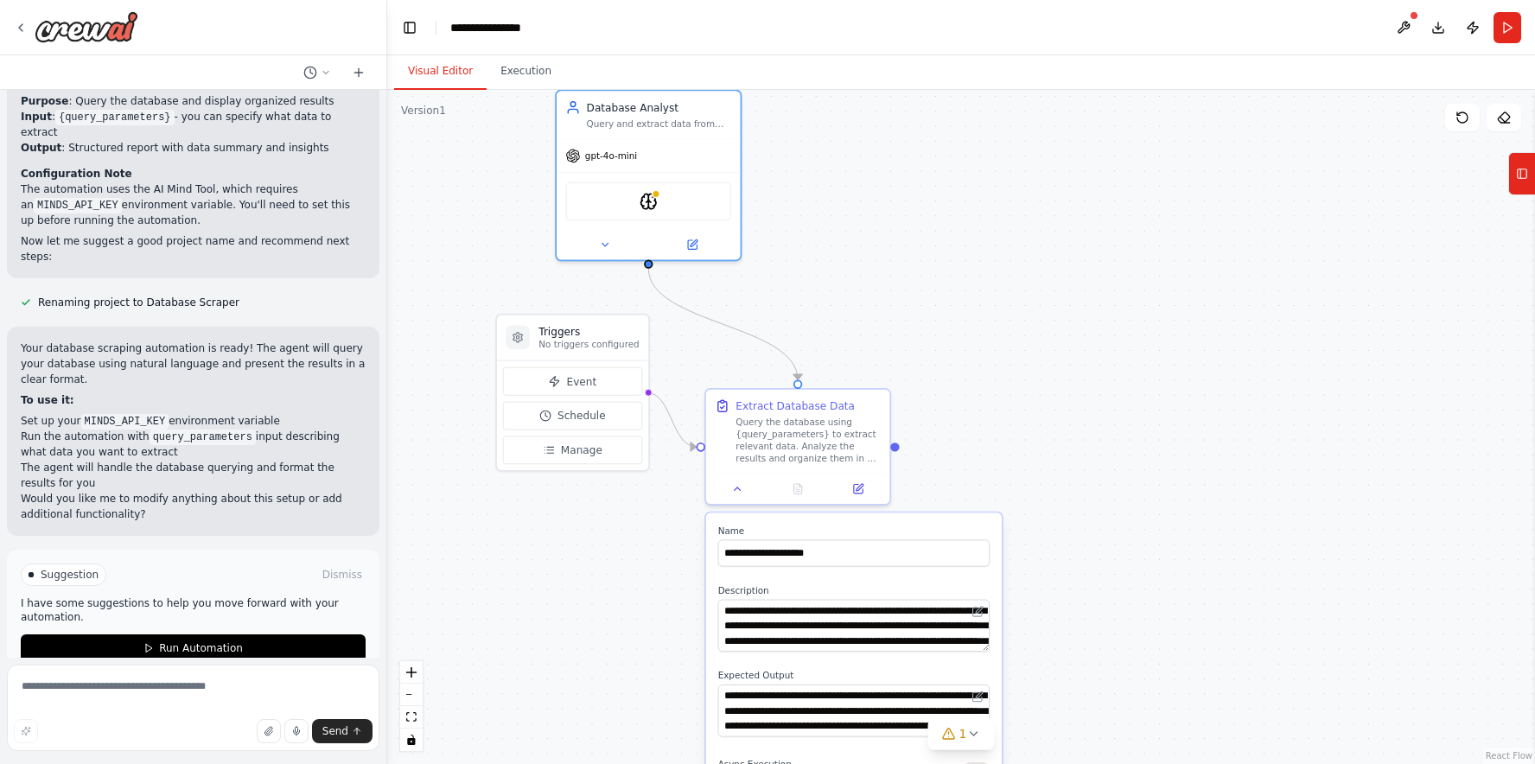
click at [432, 71] on button "Visual Editor" at bounding box center [440, 72] width 93 height 36
click at [524, 69] on button "Execution" at bounding box center [526, 72] width 79 height 36
click at [443, 77] on button "Visual Editor" at bounding box center [440, 72] width 93 height 36
click at [540, 73] on button "Execution" at bounding box center [526, 72] width 79 height 36
click at [456, 71] on button "Visual Editor" at bounding box center [440, 72] width 93 height 36
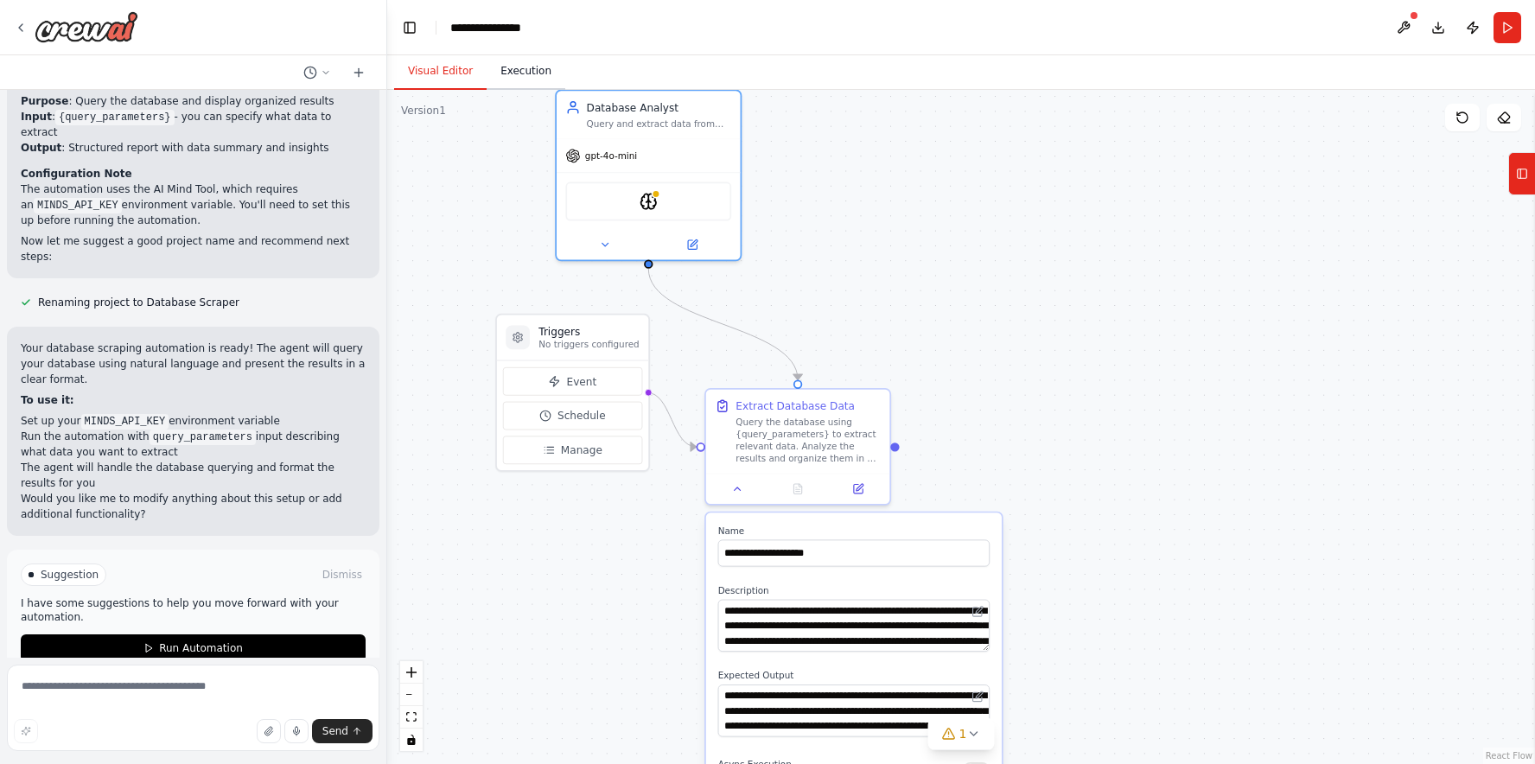
click at [517, 71] on button "Execution" at bounding box center [526, 72] width 79 height 36
click at [455, 70] on button "Visual Editor" at bounding box center [440, 72] width 93 height 36
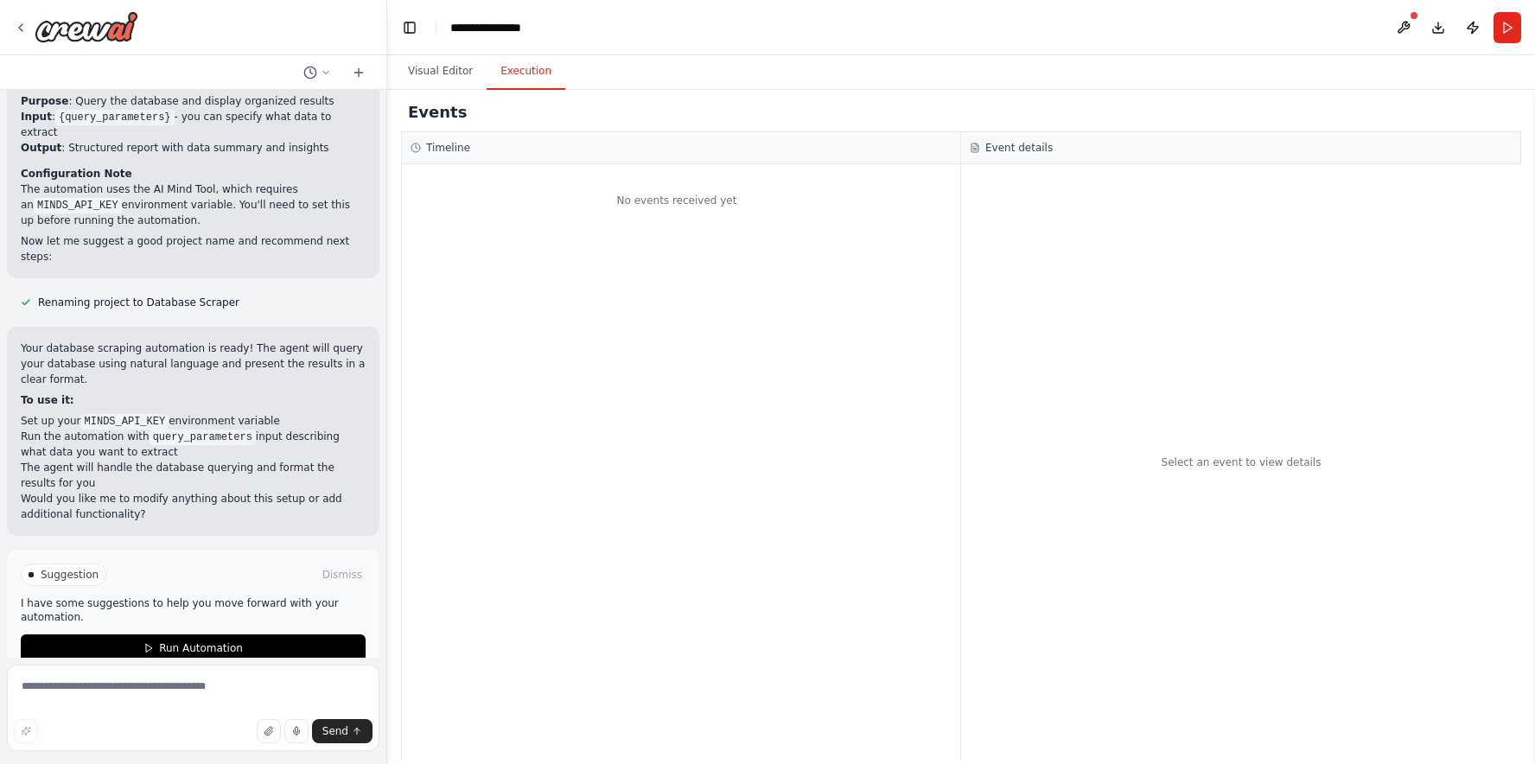
click at [504, 68] on button "Execution" at bounding box center [526, 72] width 79 height 36
click at [1499, 25] on button "Run" at bounding box center [1508, 27] width 28 height 31
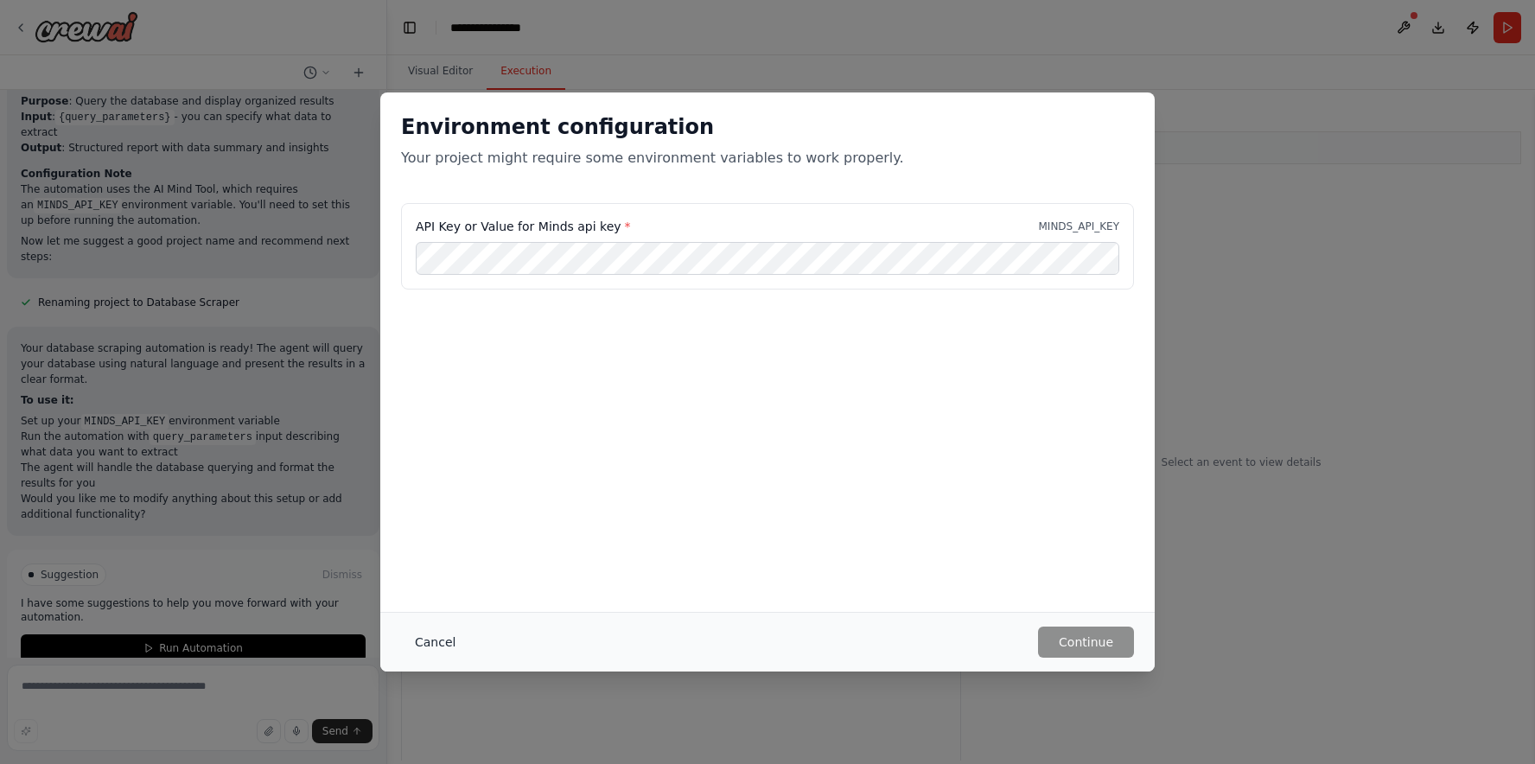
click at [439, 643] on button "Cancel" at bounding box center [435, 642] width 68 height 31
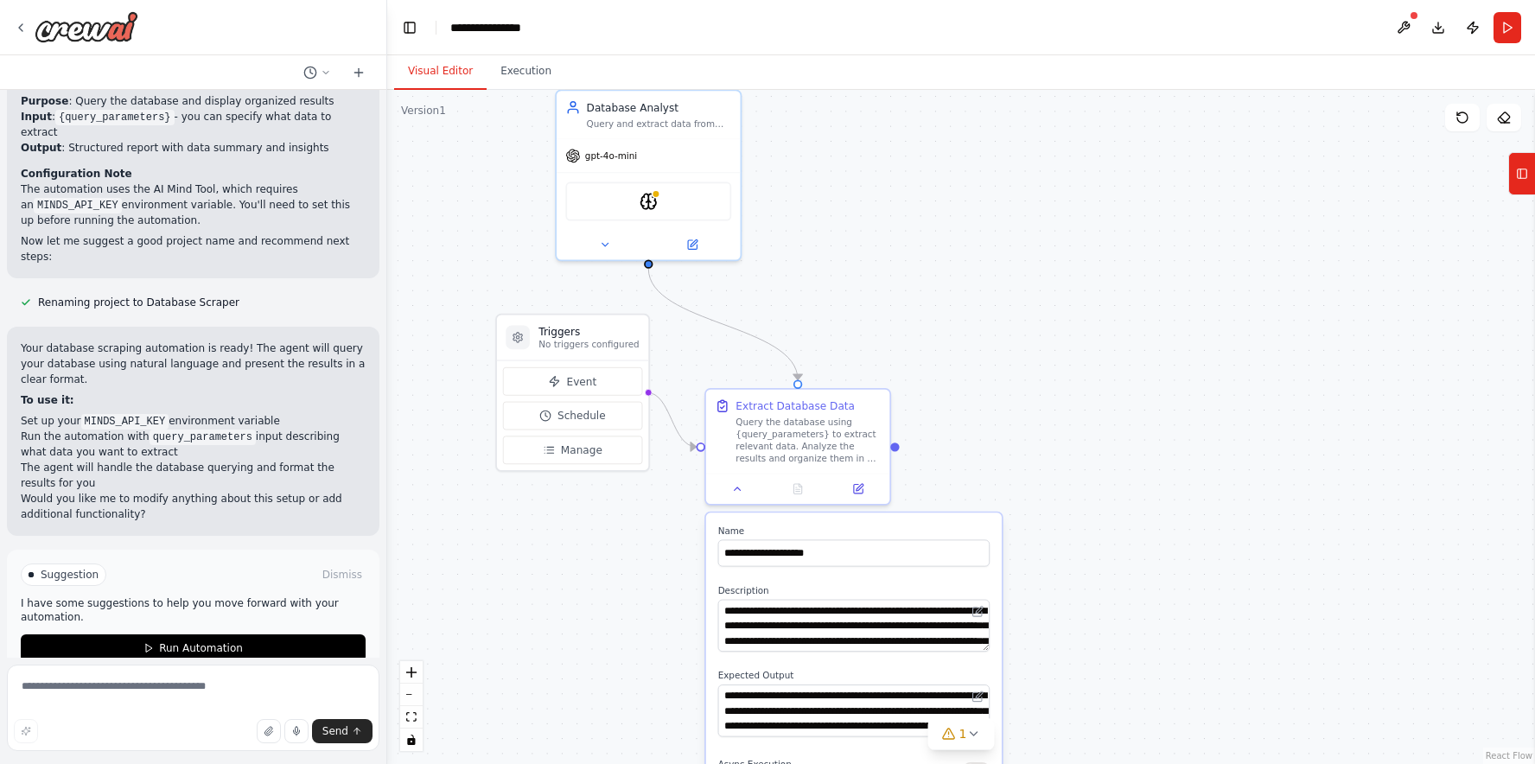
click at [448, 71] on button "Visual Editor" at bounding box center [440, 72] width 93 height 36
